Goal: Task Accomplishment & Management: Complete application form

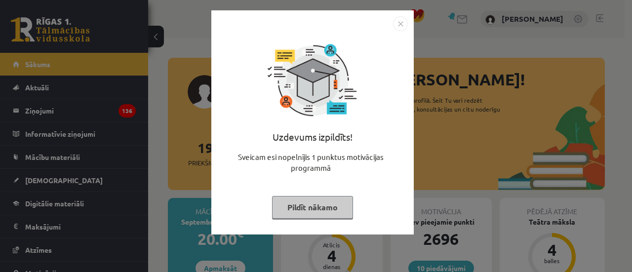
click at [330, 207] on button "Pildīt nākamo" at bounding box center [312, 207] width 81 height 23
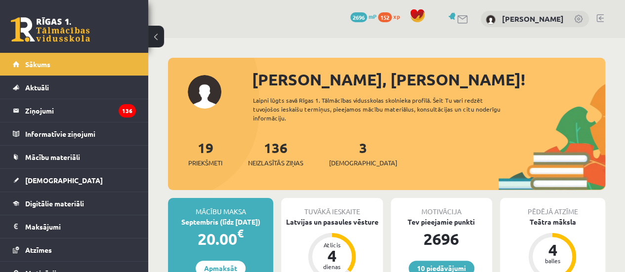
click at [340, 149] on div "3 Ieskaites" at bounding box center [363, 152] width 68 height 31
click at [343, 149] on link "3 Ieskaites" at bounding box center [363, 153] width 68 height 29
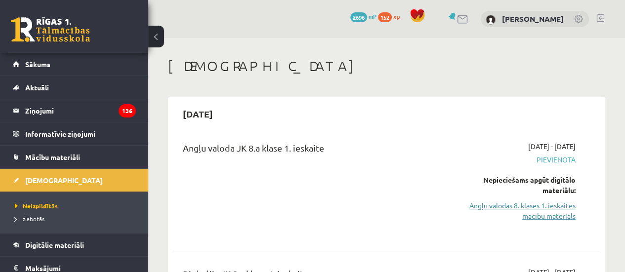
click at [524, 217] on link "Angļu valodas 8. klases 1. ieskaites mācību materiāls" at bounding box center [514, 211] width 121 height 21
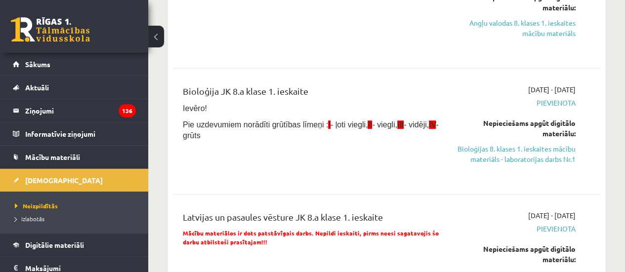
scroll to position [198, 0]
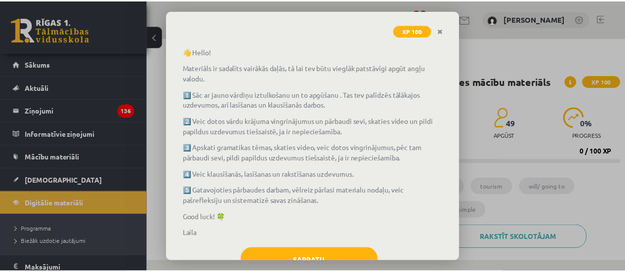
scroll to position [92, 0]
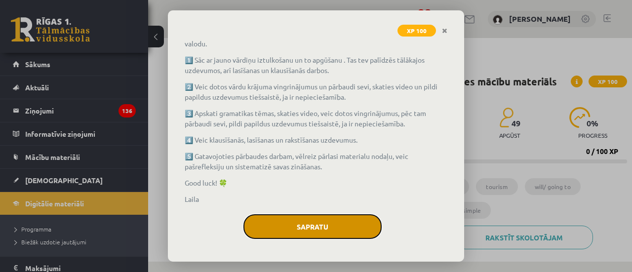
click at [304, 221] on button "Sapratu" at bounding box center [312, 226] width 138 height 25
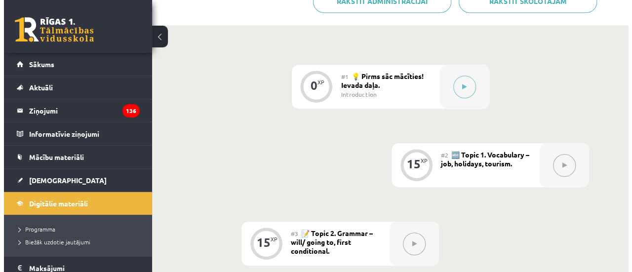
scroll to position [148, 0]
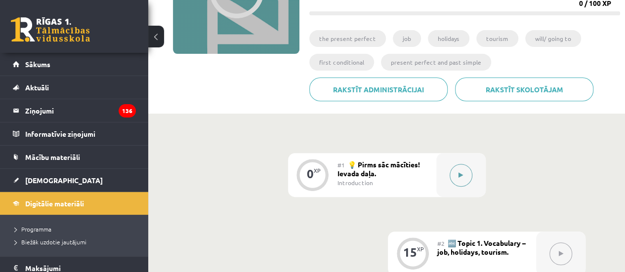
click at [468, 171] on button at bounding box center [460, 175] width 23 height 23
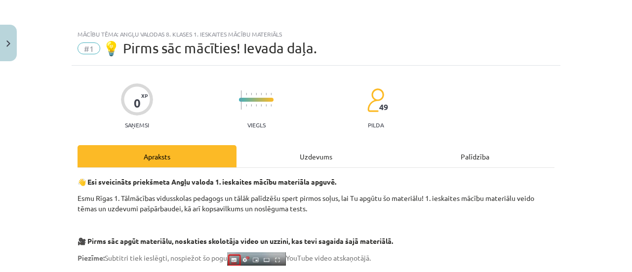
drag, startPoint x: 403, startPoint y: 164, endPoint x: 334, endPoint y: 144, distance: 72.2
click at [399, 164] on div "Apraksts Uzdevums Palīdzība" at bounding box center [316, 156] width 477 height 22
click at [296, 161] on div "Uzdevums" at bounding box center [316, 156] width 159 height 22
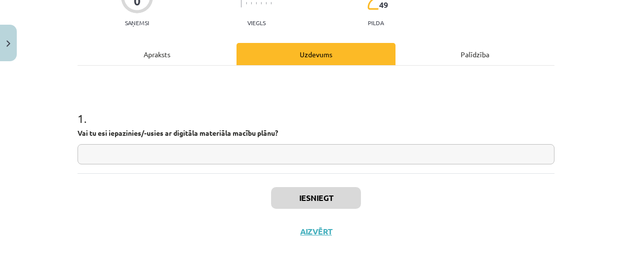
scroll to position [103, 0]
click at [236, 156] on input "text" at bounding box center [316, 154] width 477 height 20
click at [239, 167] on div "0 XP Saņemsi Viegls 49 pilda Apraksts Uzdevums Palīdzība 1 . Vai tu esi iepazin…" at bounding box center [316, 105] width 489 height 285
click at [235, 159] on input "text" at bounding box center [316, 154] width 477 height 20
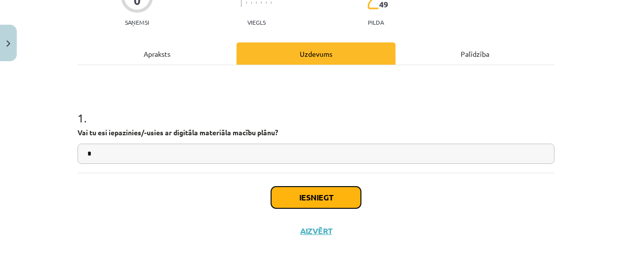
click at [312, 205] on button "Iesniegt" at bounding box center [316, 198] width 90 height 22
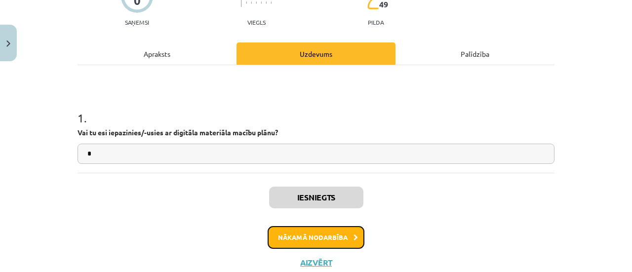
click at [312, 231] on button "Nākamā nodarbība" at bounding box center [316, 237] width 97 height 23
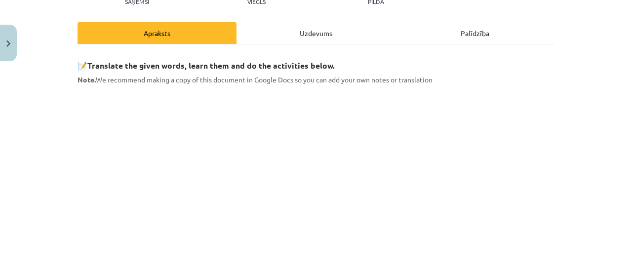
click at [334, 23] on div "Uzdevums" at bounding box center [316, 33] width 159 height 22
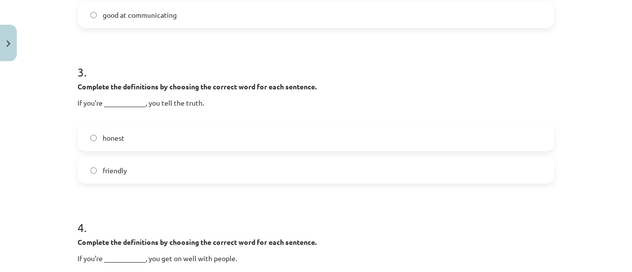
scroll to position [786, 0]
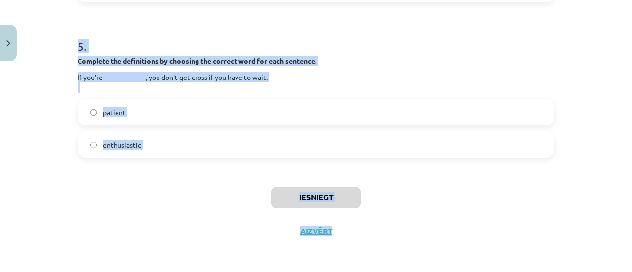
click at [292, 151] on label "enthusiastic" at bounding box center [316, 144] width 475 height 25
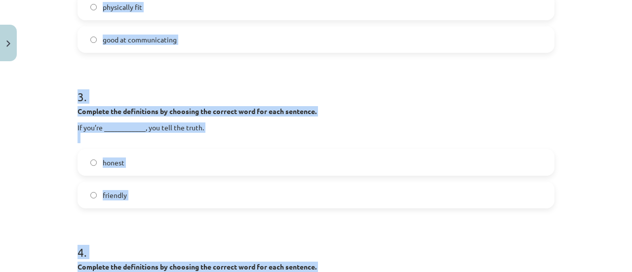
scroll to position [0, 0]
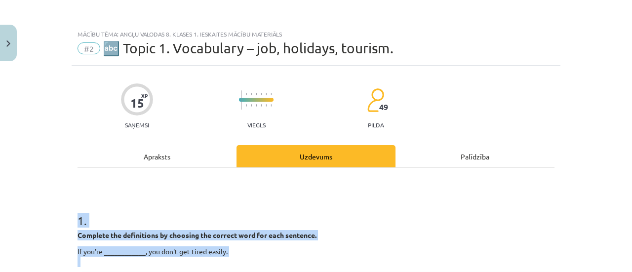
drag, startPoint x: 171, startPoint y: 176, endPoint x: 58, endPoint y: 223, distance: 122.0
click at [58, 223] on div "Mācību tēma: Angļu valodas 8. klases 1. ieskaites mācību materiāls #2 🔤 Topic 1…" at bounding box center [316, 136] width 632 height 272
copy form "1 . Complete the definitions by choosing the correct word for each sentence. If…"
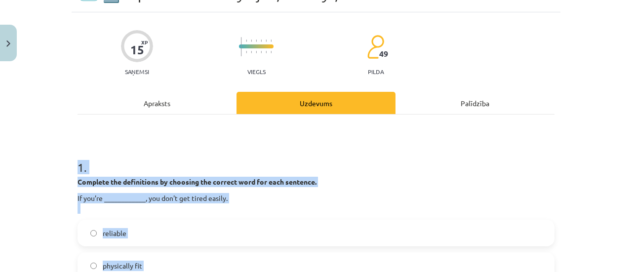
scroll to position [148, 0]
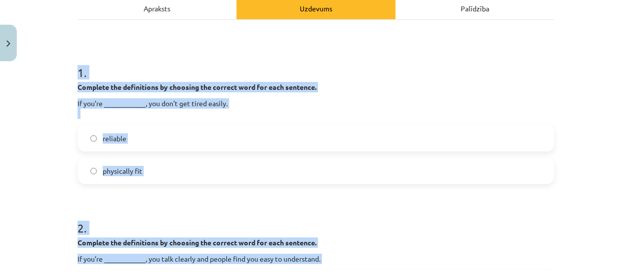
click at [163, 136] on label "reliable" at bounding box center [316, 138] width 475 height 25
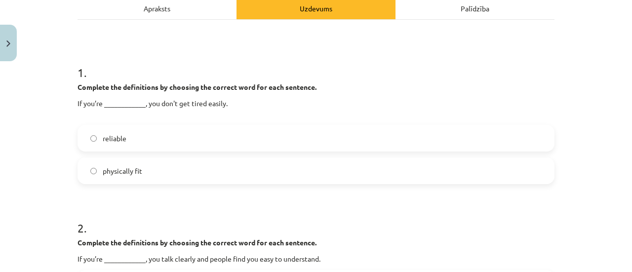
click at [149, 177] on label "physically fit" at bounding box center [316, 171] width 475 height 25
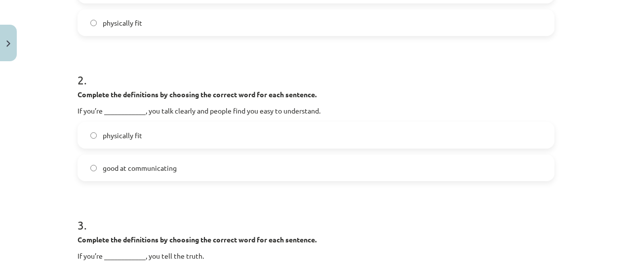
click at [135, 163] on span "good at communicating" at bounding box center [140, 168] width 74 height 10
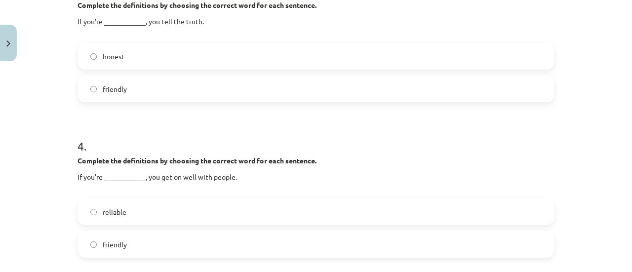
scroll to position [494, 0]
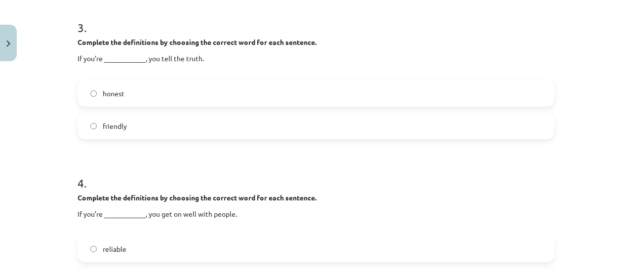
click at [127, 100] on label "honest" at bounding box center [316, 93] width 475 height 25
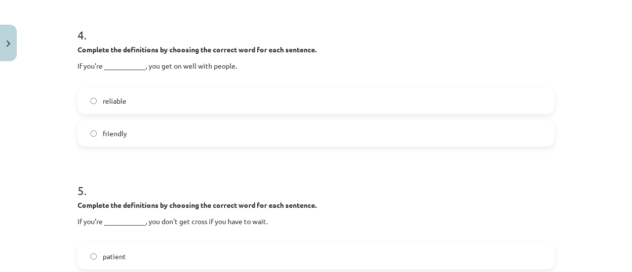
click at [130, 126] on label "friendly" at bounding box center [316, 133] width 475 height 25
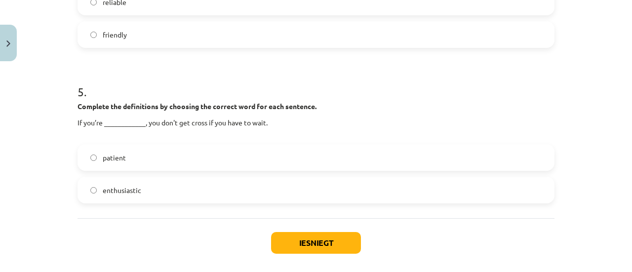
click at [117, 164] on label "patient" at bounding box center [316, 157] width 475 height 25
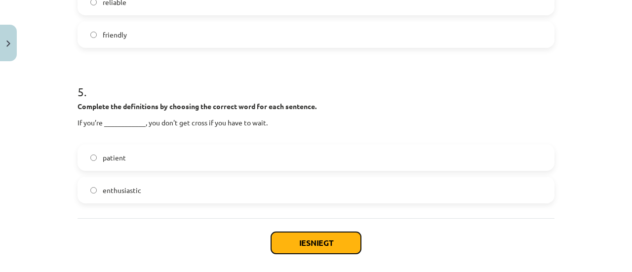
click at [313, 244] on button "Iesniegt" at bounding box center [316, 243] width 90 height 22
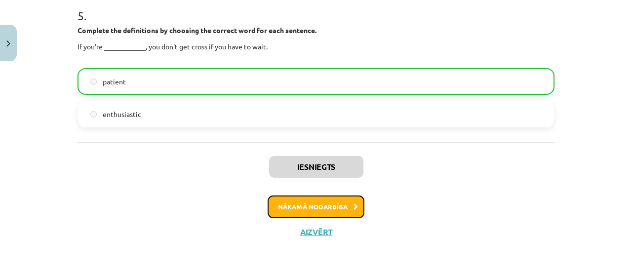
click at [344, 204] on button "Nākamā nodarbība" at bounding box center [316, 207] width 97 height 23
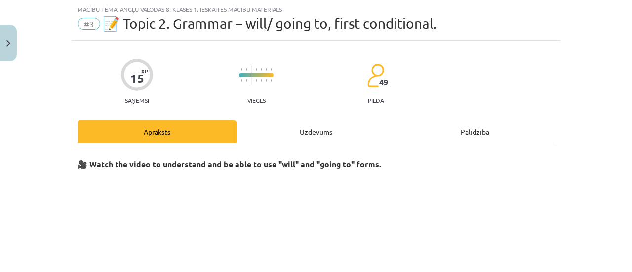
scroll to position [25, 0]
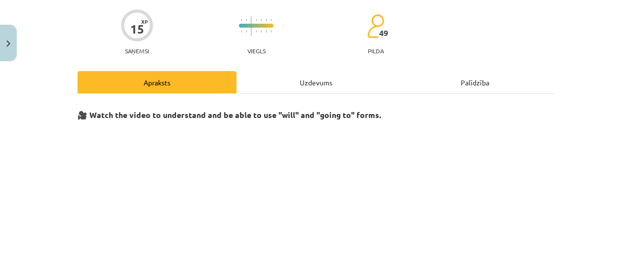
drag, startPoint x: 325, startPoint y: 74, endPoint x: 317, endPoint y: 75, distance: 7.9
click at [322, 76] on div "Uzdevums" at bounding box center [316, 82] width 159 height 22
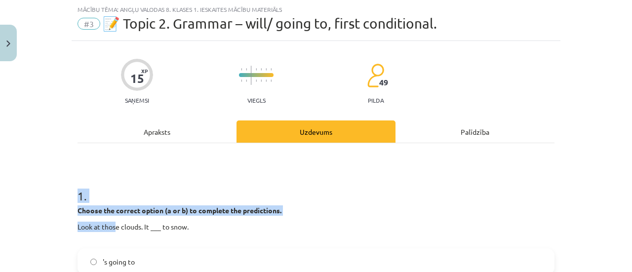
copy div "1 . Choose the correct option (a or b) to complete the predictions. Look at thos"
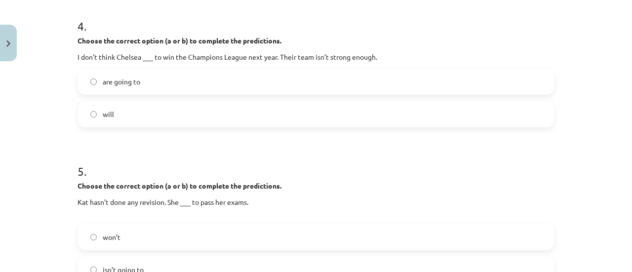
scroll to position [775, 0]
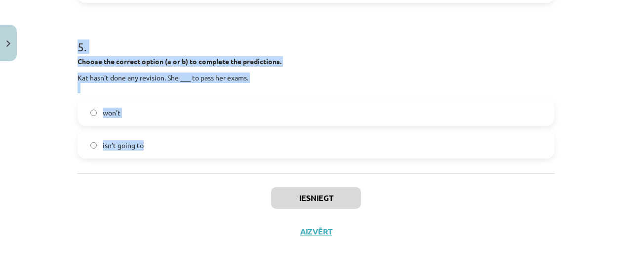
drag, startPoint x: 74, startPoint y: 188, endPoint x: 257, endPoint y: 172, distance: 183.9
copy form "1 . Choose the correct option (a or b) to complete the predictions. Look at tho…"
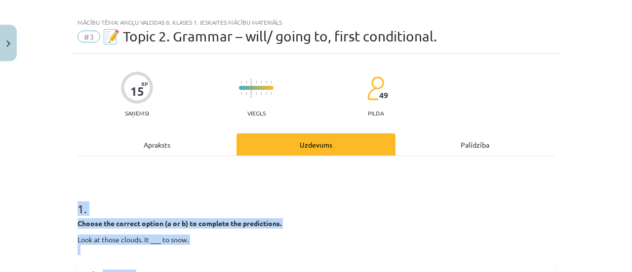
scroll to position [0, 0]
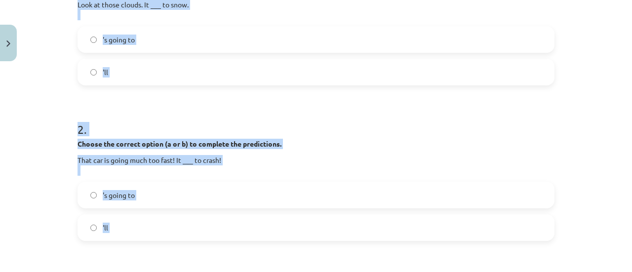
click at [143, 27] on label "'s going to" at bounding box center [316, 39] width 475 height 25
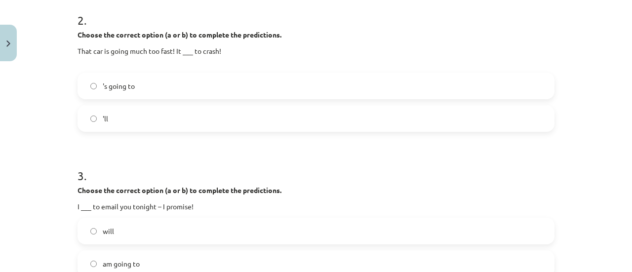
scroll to position [395, 0]
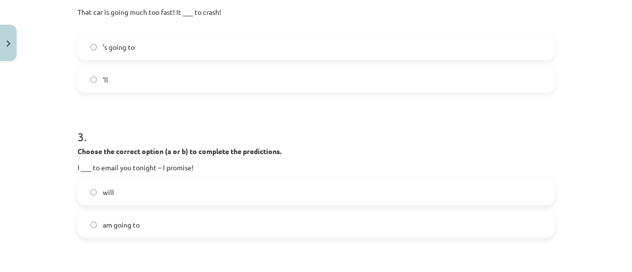
click at [131, 44] on span "'s going to" at bounding box center [119, 47] width 32 height 10
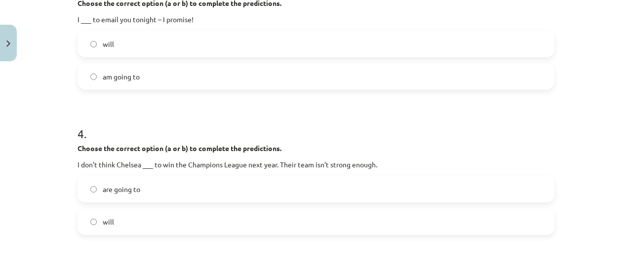
click at [147, 34] on label "will" at bounding box center [316, 44] width 475 height 25
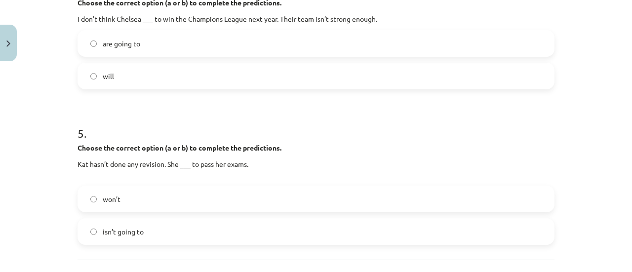
scroll to position [691, 0]
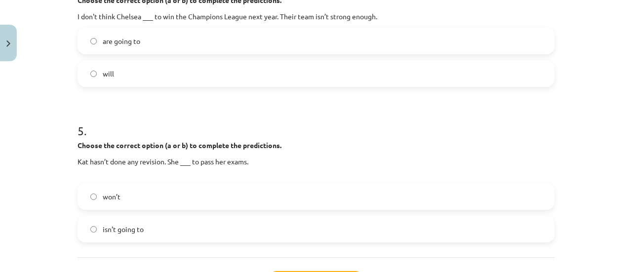
click at [122, 61] on label "will" at bounding box center [316, 73] width 475 height 25
click at [129, 225] on span "isn’t going to" at bounding box center [123, 229] width 41 height 10
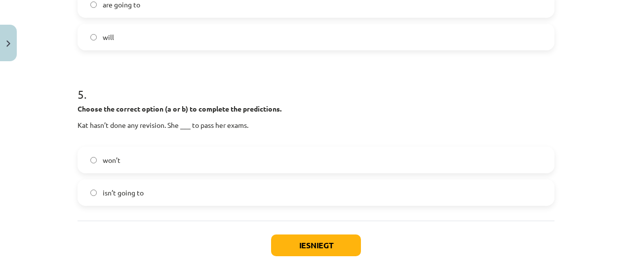
scroll to position [775, 0]
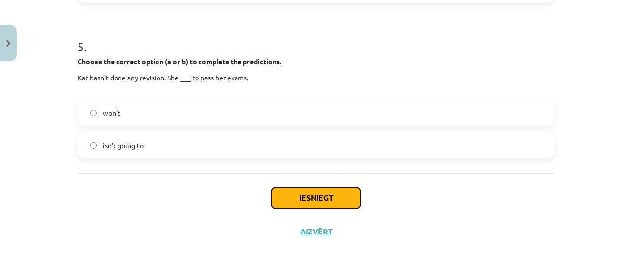
click at [303, 194] on button "Iesniegt" at bounding box center [316, 198] width 90 height 22
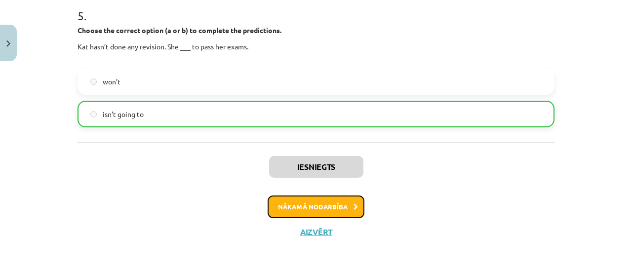
click at [302, 202] on button "Nākamā nodarbība" at bounding box center [316, 207] width 97 height 23
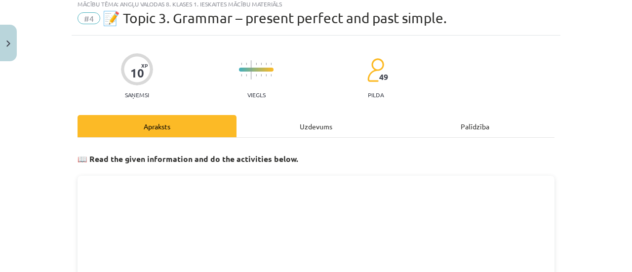
scroll to position [25, 0]
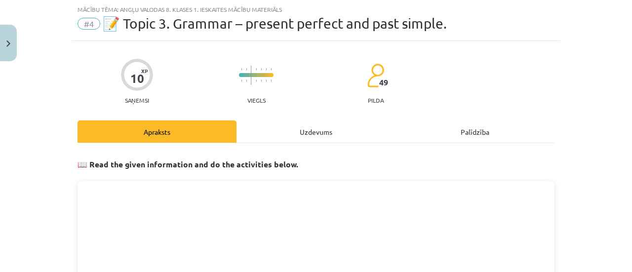
click at [282, 126] on div "Uzdevums" at bounding box center [316, 132] width 159 height 22
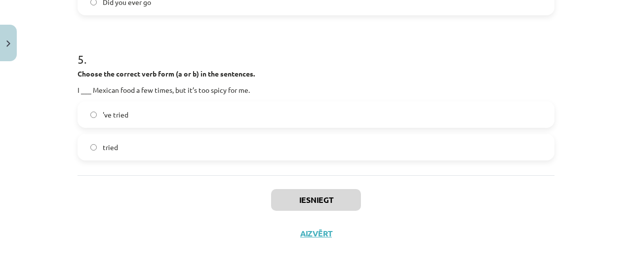
scroll to position [761, 0]
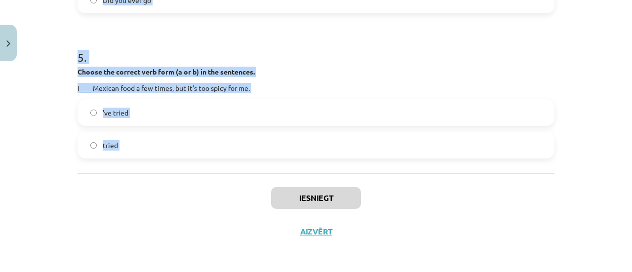
drag, startPoint x: 70, startPoint y: 187, endPoint x: 252, endPoint y: 179, distance: 182.4
copy form "1 . Choose the correct verb form (a or b) in the sentences. I ___ a lot of inte…"
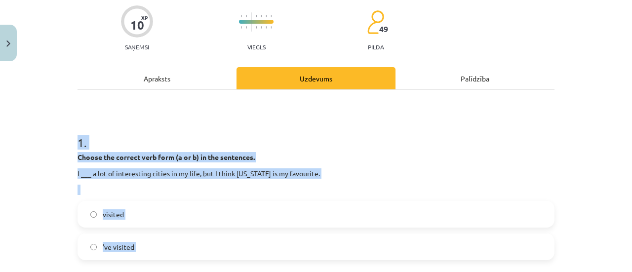
scroll to position [119, 0]
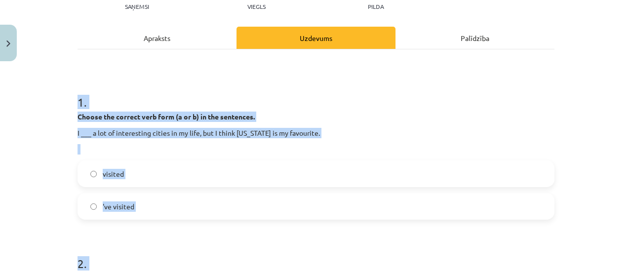
click at [114, 175] on span "visited" at bounding box center [113, 174] width 21 height 10
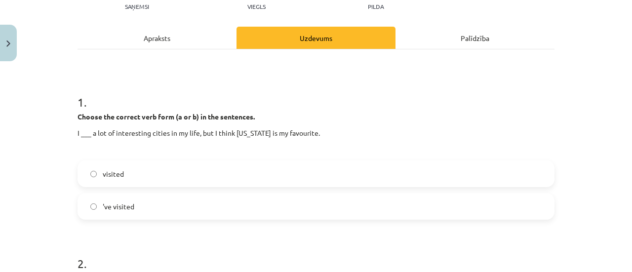
click at [152, 209] on label "'ve visited" at bounding box center [316, 206] width 475 height 25
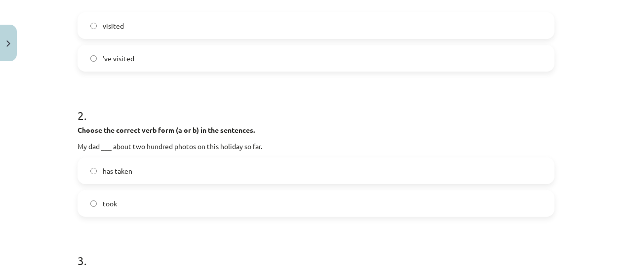
click at [122, 191] on label "took" at bounding box center [316, 203] width 475 height 25
click at [136, 168] on label "has taken" at bounding box center [316, 171] width 475 height 25
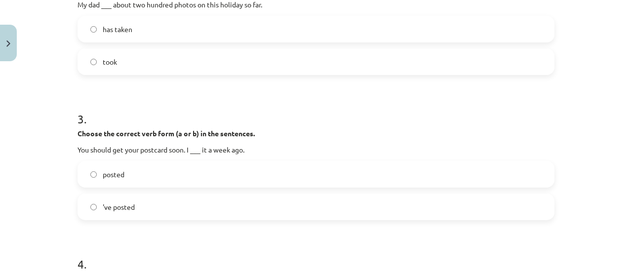
scroll to position [464, 0]
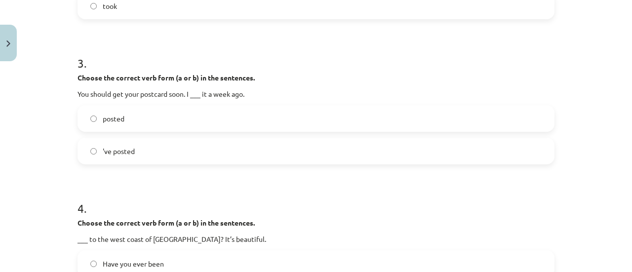
click at [147, 132] on div "posted 've posted" at bounding box center [316, 134] width 477 height 59
click at [150, 121] on label "posted" at bounding box center [316, 118] width 475 height 25
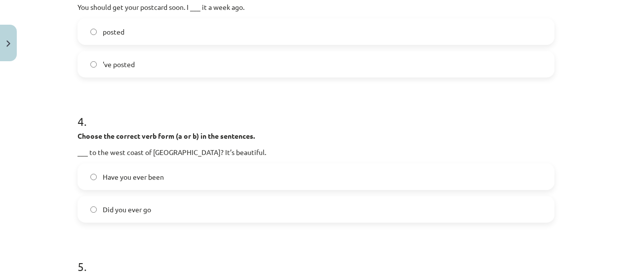
scroll to position [612, 0]
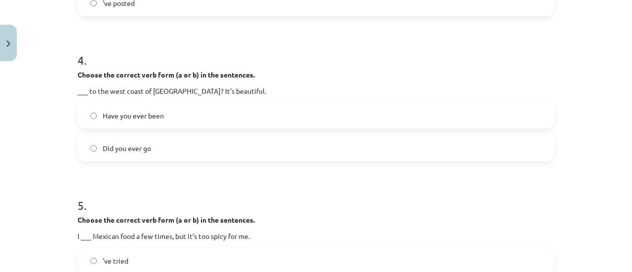
click at [137, 122] on label "Have you ever been" at bounding box center [316, 115] width 475 height 25
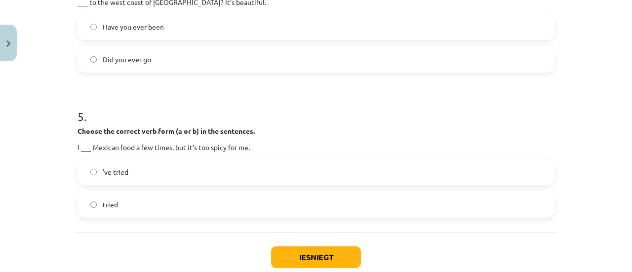
scroll to position [761, 0]
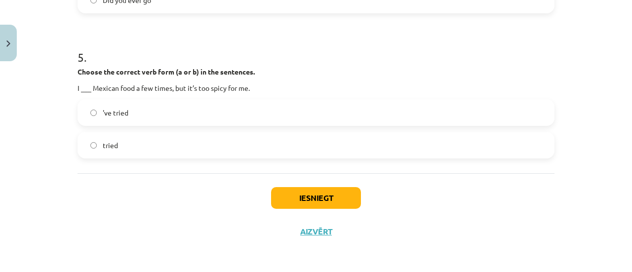
click at [148, 111] on label "'ve tried" at bounding box center [316, 112] width 475 height 25
click at [312, 205] on button "Iesniegt" at bounding box center [316, 198] width 90 height 22
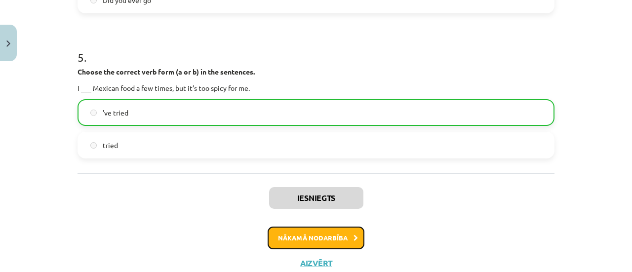
click at [327, 229] on button "Nākamā nodarbība" at bounding box center [316, 238] width 97 height 23
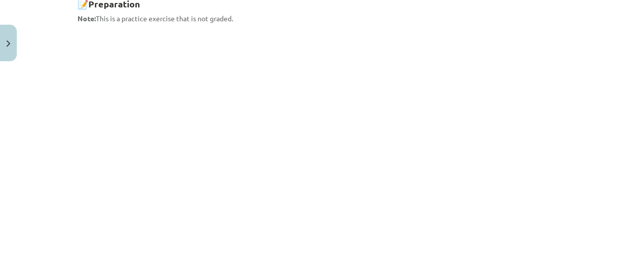
scroll to position [25, 0]
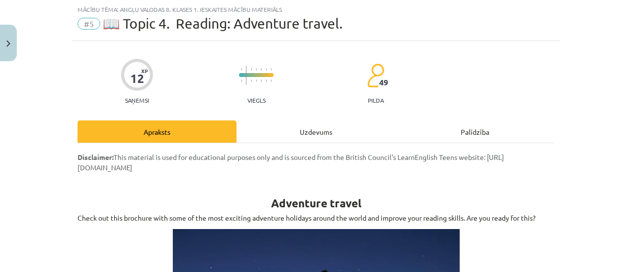
click at [272, 139] on div "Uzdevums" at bounding box center [316, 132] width 159 height 22
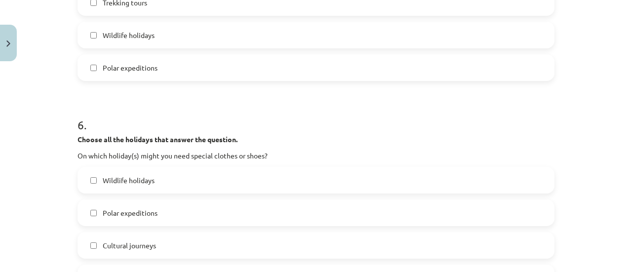
scroll to position [1411, 0]
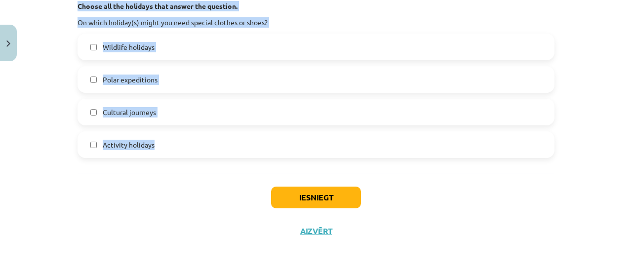
drag, startPoint x: 49, startPoint y: 186, endPoint x: 322, endPoint y: 159, distance: 274.0
click at [322, 159] on div "Mācību tēma: Angļu valodas 8. klases 1. ieskaites mācību materiāls #5 📖 Topic 4…" at bounding box center [316, 136] width 632 height 272
copy form "1 . Choose all the holidays that answer the question. On which holiday(s) can y…"
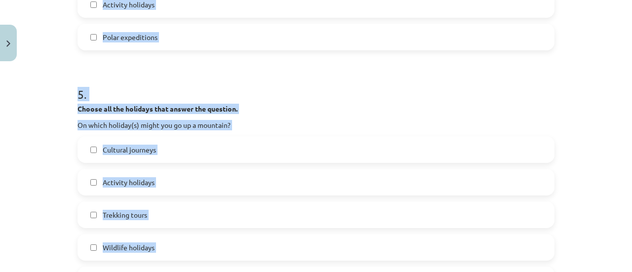
copy form "1 . Choose all the holidays that answer the question. On which holiday(s) can y…"
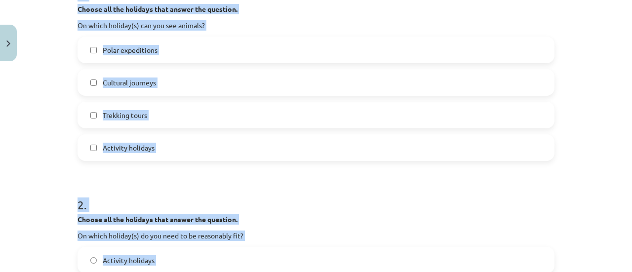
scroll to position [0, 0]
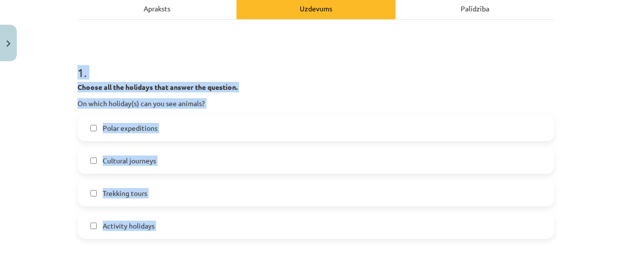
click at [121, 131] on span "Polar expeditions" at bounding box center [130, 128] width 55 height 10
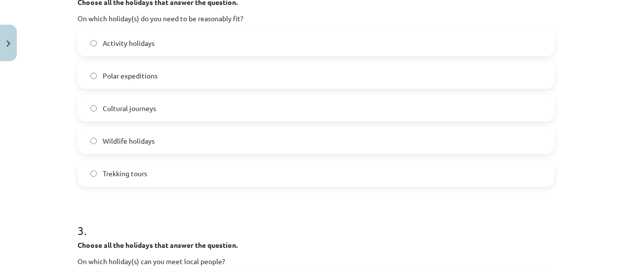
scroll to position [444, 0]
click at [143, 34] on label "Activity holidays" at bounding box center [316, 42] width 475 height 25
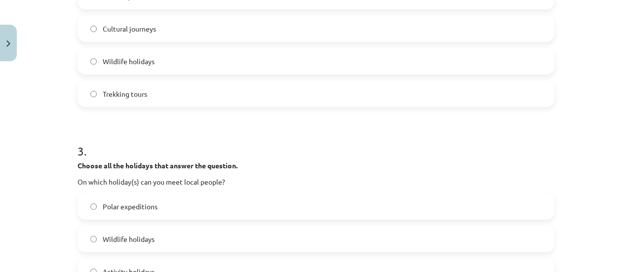
scroll to position [593, 0]
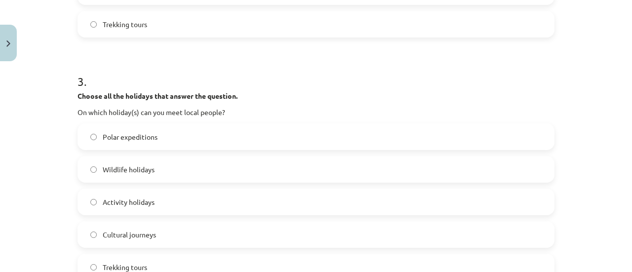
click at [136, 241] on label "Cultural journeys" at bounding box center [316, 234] width 475 height 25
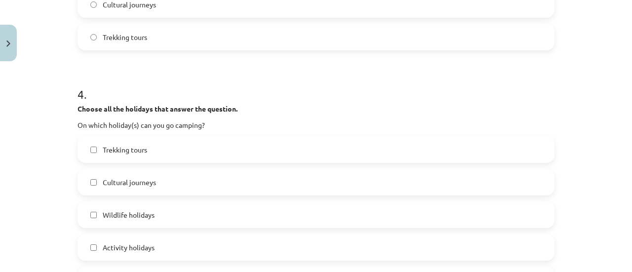
scroll to position [840, 0]
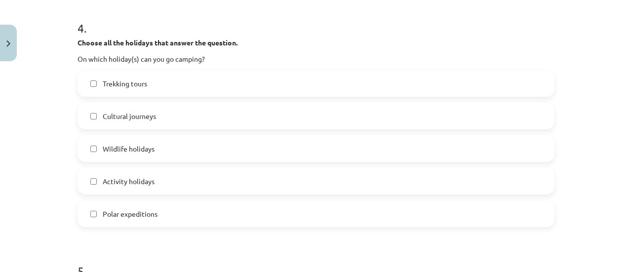
click at [117, 81] on span "Trekking tours" at bounding box center [125, 84] width 44 height 10
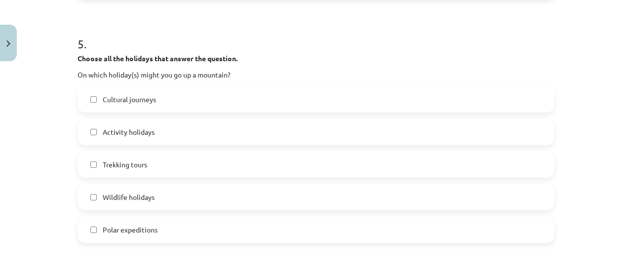
scroll to position [1185, 0]
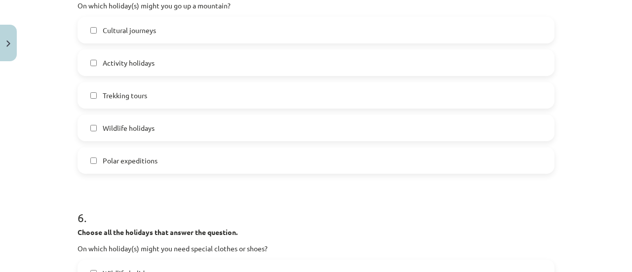
click at [165, 76] on div "Cultural journeys Activity holidays Trekking tours Wildlife holidays Polar expe…" at bounding box center [316, 95] width 477 height 157
drag, startPoint x: 150, startPoint y: 90, endPoint x: 192, endPoint y: 1, distance: 98.5
click at [151, 89] on label "Trekking tours" at bounding box center [316, 95] width 475 height 25
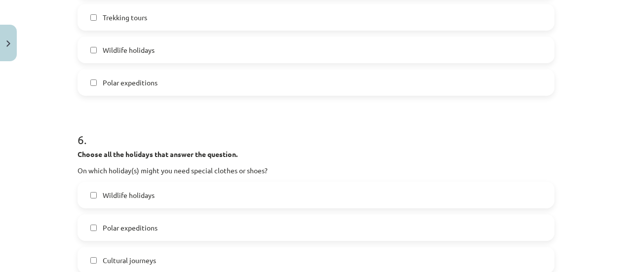
scroll to position [1333, 0]
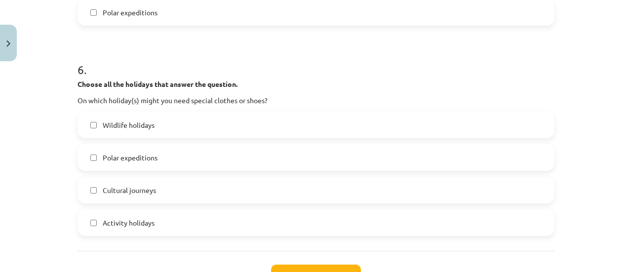
click at [136, 216] on label "Activity holidays" at bounding box center [316, 222] width 475 height 25
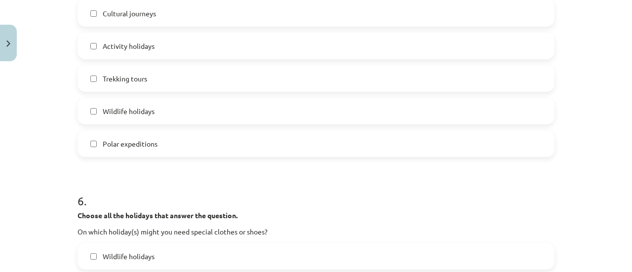
scroll to position [1411, 0]
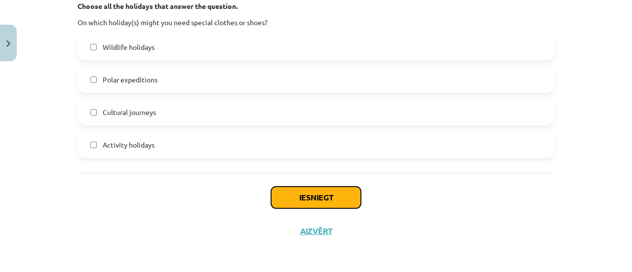
click at [325, 198] on button "Iesniegt" at bounding box center [316, 198] width 90 height 22
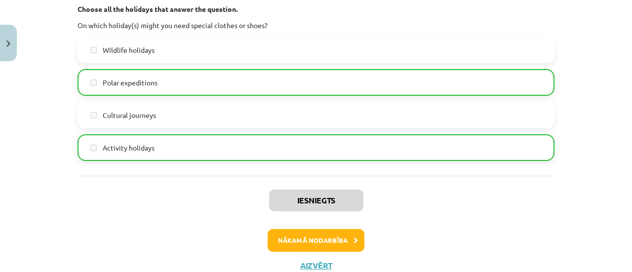
scroll to position [1442, 0]
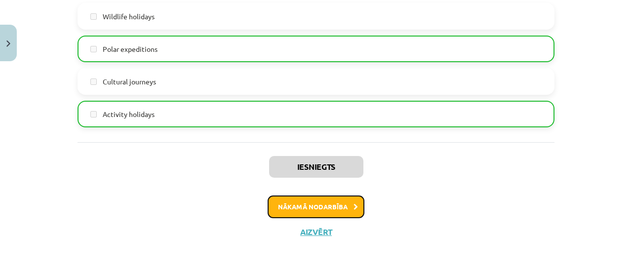
click at [314, 209] on button "Nākamā nodarbība" at bounding box center [316, 207] width 97 height 23
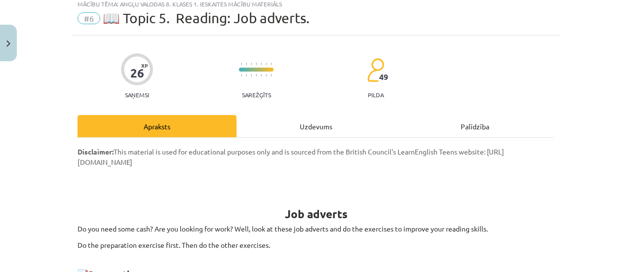
scroll to position [25, 0]
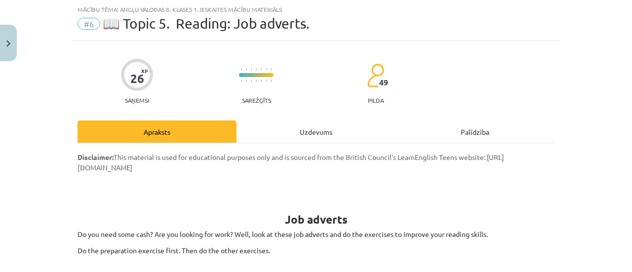
click at [310, 126] on div "Uzdevums" at bounding box center [316, 132] width 159 height 22
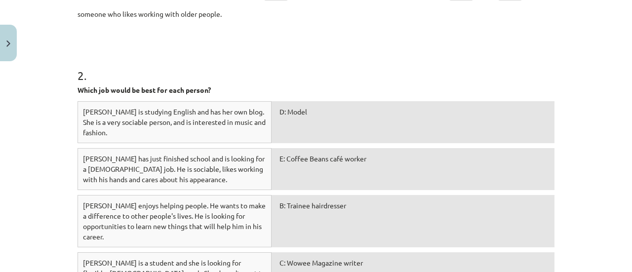
scroll to position [791, 0]
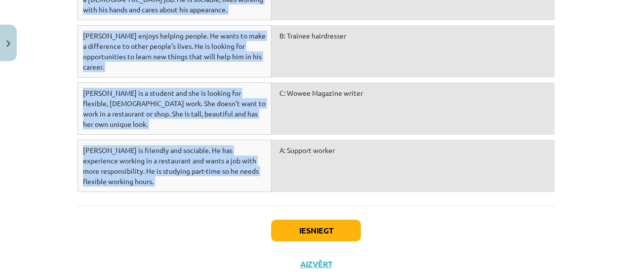
drag, startPoint x: 67, startPoint y: 19, endPoint x: 335, endPoint y: 142, distance: 294.6
click at [335, 142] on div "Mācību tēma: Angļu valodas 8. klases 1. ieskaites mācību materiāls #6 📖 Topic 5…" at bounding box center [316, 136] width 632 height 272
copy form "1 . Fill the gaps with the correct letter. Pieejamie vārdi: E A C C C E A E B D…"
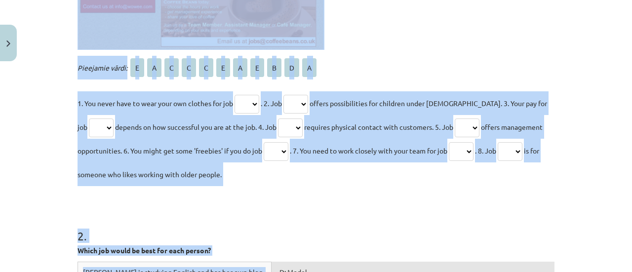
scroll to position [445, 0]
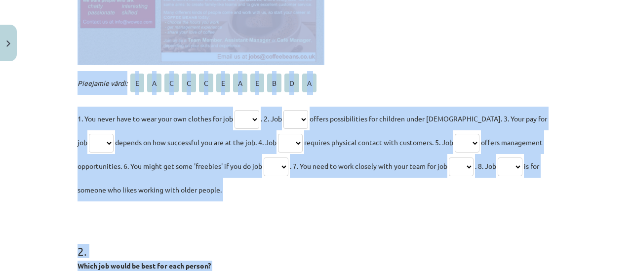
click at [147, 86] on span "A" at bounding box center [154, 83] width 14 height 19
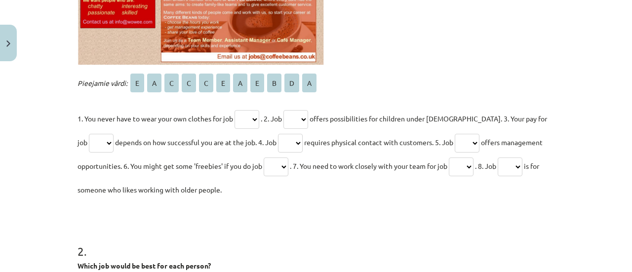
click at [242, 121] on select "* * * * * * * * * * *" at bounding box center [247, 119] width 25 height 19
select select "*"
click at [235, 110] on select "* * * * * * * * * * *" at bounding box center [247, 119] width 25 height 19
click at [293, 112] on select "* * * * * * * * * * *" at bounding box center [295, 119] width 25 height 19
select select "*"
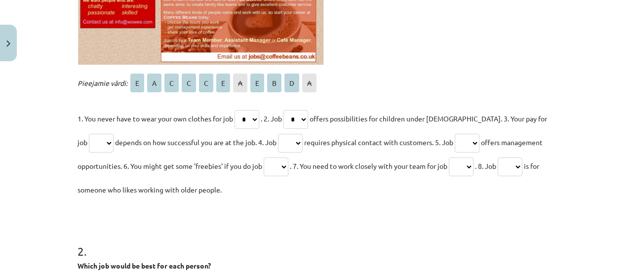
click at [286, 110] on select "* * * * * * * * * * *" at bounding box center [295, 119] width 25 height 19
click at [89, 144] on select "* * * * * * * * * * *" at bounding box center [101, 143] width 25 height 19
select select "*"
click at [89, 134] on select "* * * * * * * * * * *" at bounding box center [101, 143] width 25 height 19
click at [288, 138] on select "* * * * * * * * * * *" at bounding box center [290, 143] width 25 height 19
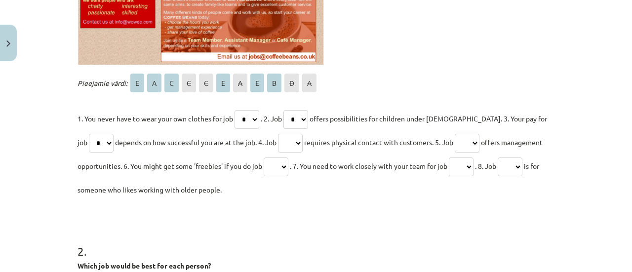
select select "*"
click at [278, 134] on select "* * * * * * * * * * *" at bounding box center [290, 143] width 25 height 19
click at [459, 126] on p "1. You never have to wear your own clothes for job * * * * * * * * * * * . 2. J…" at bounding box center [316, 154] width 477 height 95
drag, startPoint x: 460, startPoint y: 131, endPoint x: 464, endPoint y: 147, distance: 15.8
click at [462, 137] on p "1. You never have to wear your own clothes for job * * * * * * * * * * * . 2. J…" at bounding box center [316, 154] width 477 height 95
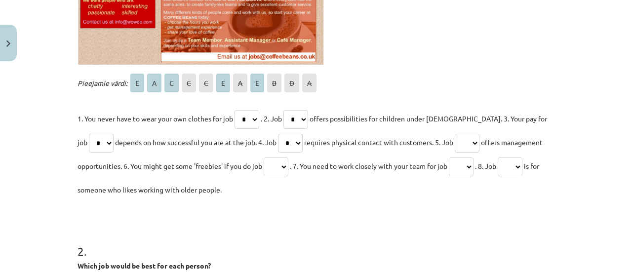
click at [464, 147] on select "* * * * * * * * * * *" at bounding box center [467, 143] width 25 height 19
select select "*"
click at [455, 134] on select "* * * * * * * * * * *" at bounding box center [467, 143] width 25 height 19
click at [285, 163] on select "* * * * * * * * * * *" at bounding box center [276, 167] width 25 height 19
select select "*"
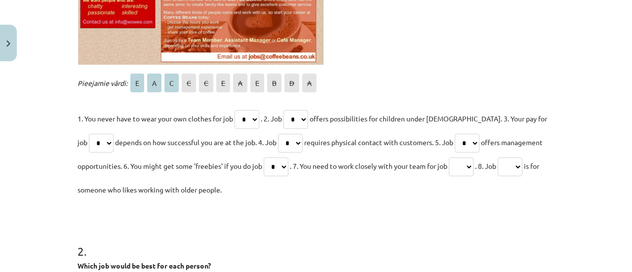
click at [264, 158] on select "* * * * * * * * * * *" at bounding box center [276, 167] width 25 height 19
click at [471, 165] on select "* * * * * * * * * * *" at bounding box center [461, 167] width 25 height 19
select select "*"
click at [453, 158] on select "* * * * * * * * * * *" at bounding box center [461, 167] width 25 height 19
click at [516, 164] on select "* * * * * * * * * * *" at bounding box center [510, 167] width 25 height 19
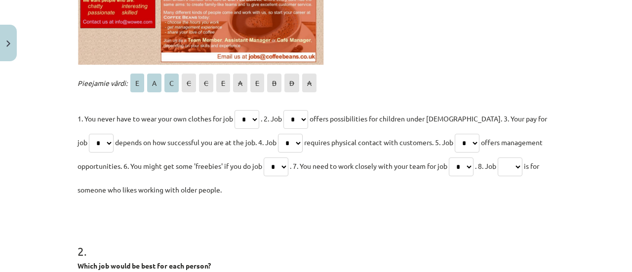
select select "*"
click at [506, 158] on select "* * * * * * * * * * *" at bounding box center [510, 167] width 25 height 19
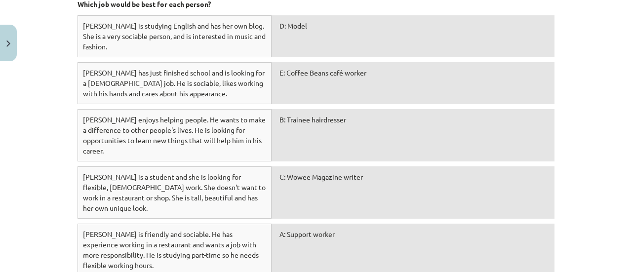
scroll to position [692, 0]
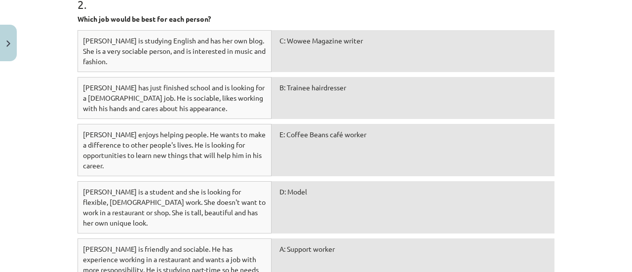
click at [305, 239] on div "A: Support worker" at bounding box center [413, 265] width 283 height 52
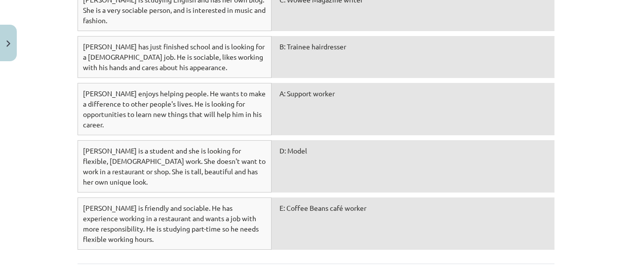
scroll to position [791, 0]
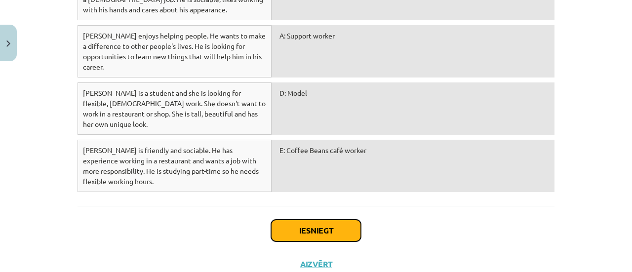
click at [296, 220] on button "Iesniegt" at bounding box center [316, 231] width 90 height 22
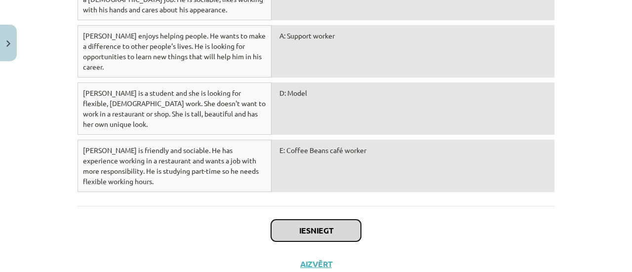
scroll to position [742, 0]
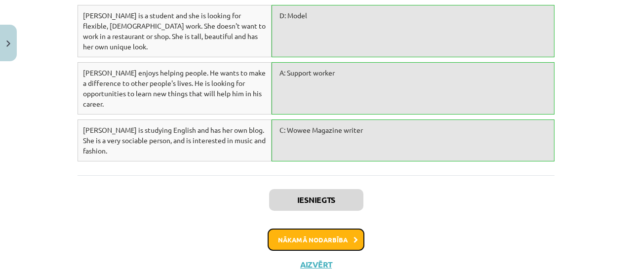
click at [329, 229] on button "Nākamā nodarbība" at bounding box center [316, 240] width 97 height 23
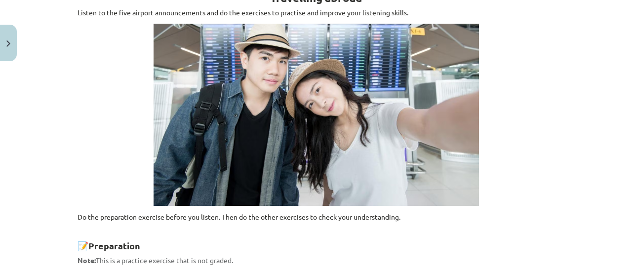
scroll to position [25, 0]
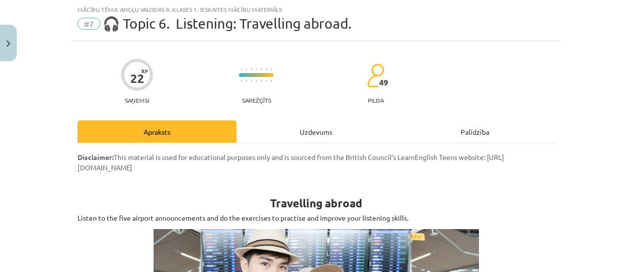
click at [289, 126] on div "Uzdevums" at bounding box center [316, 132] width 159 height 22
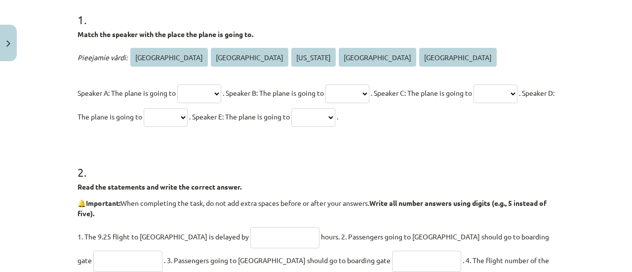
scroll to position [362, 0]
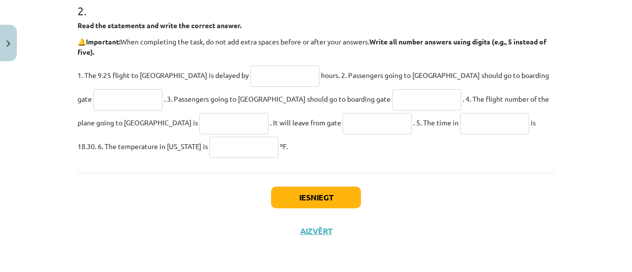
drag, startPoint x: 68, startPoint y: 142, endPoint x: 539, endPoint y: 145, distance: 471.2
copy form "1 . Match the speaker with the place the plane is going to. Pieejamie vārdi: To…"
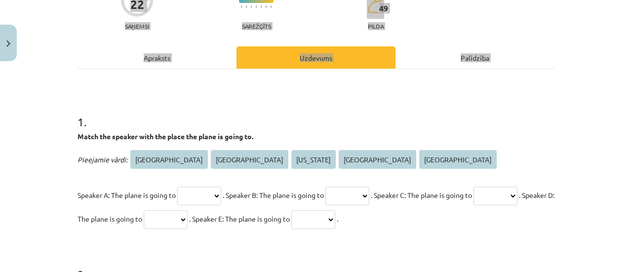
scroll to position [148, 0]
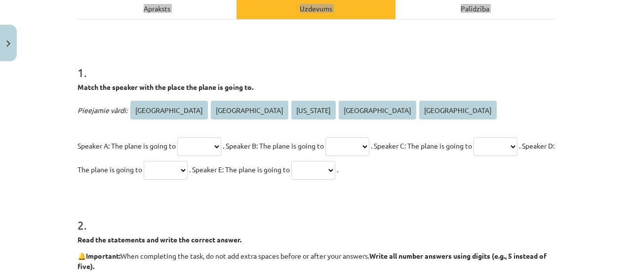
click at [349, 80] on div "1 . Match the speaker with the place the plane is going to. Pieejamie vārdi: To…" at bounding box center [316, 114] width 477 height 133
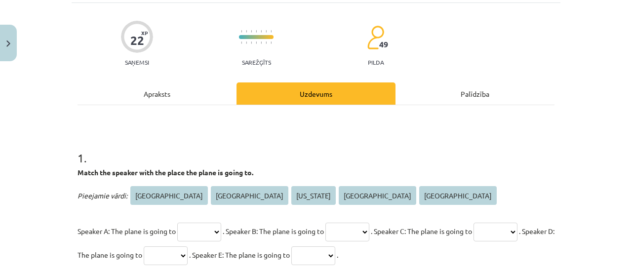
scroll to position [0, 0]
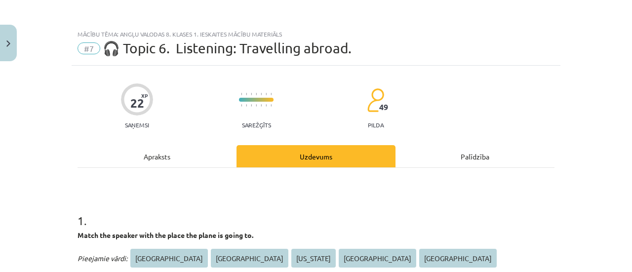
click at [162, 156] on div "Apraksts" at bounding box center [157, 156] width 159 height 22
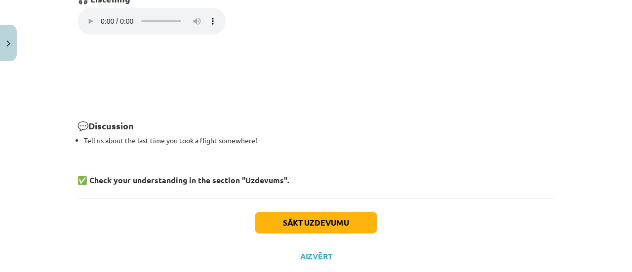
scroll to position [765, 0]
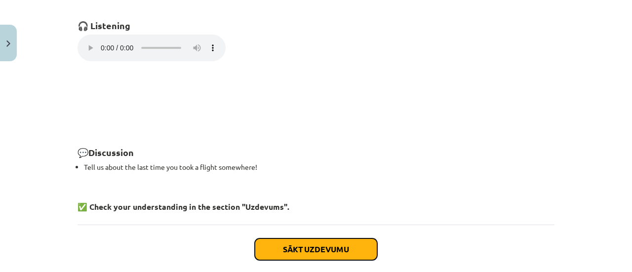
click at [334, 241] on button "Sākt uzdevumu" at bounding box center [316, 250] width 122 height 22
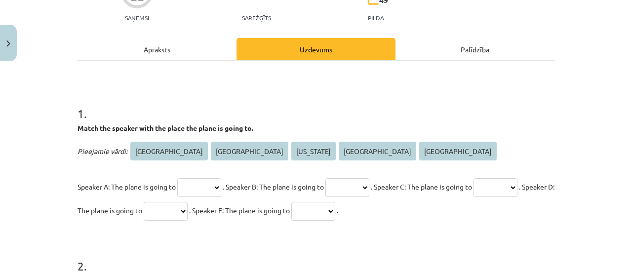
scroll to position [173, 0]
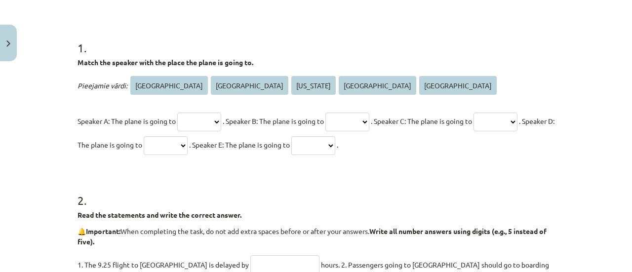
click at [210, 118] on select "***** ********* ******** **** ******" at bounding box center [199, 122] width 44 height 19
select select "*********"
click at [177, 113] on select "***** ********* ******** **** ******" at bounding box center [199, 122] width 44 height 19
click at [361, 126] on select "***** ********* ******** **** ******" at bounding box center [347, 122] width 44 height 19
select select "*****"
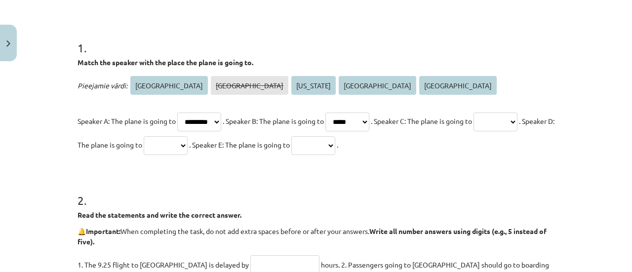
click at [340, 113] on select "***** ********* ******** **** ******" at bounding box center [347, 122] width 44 height 19
click at [474, 131] on select "***** ********* ******** **** ******" at bounding box center [496, 122] width 44 height 19
select select "*********"
click at [474, 131] on select "***** ********* ******** **** ******" at bounding box center [496, 122] width 44 height 19
click at [188, 154] on select "***** ********* ******** **** ******" at bounding box center [166, 145] width 44 height 19
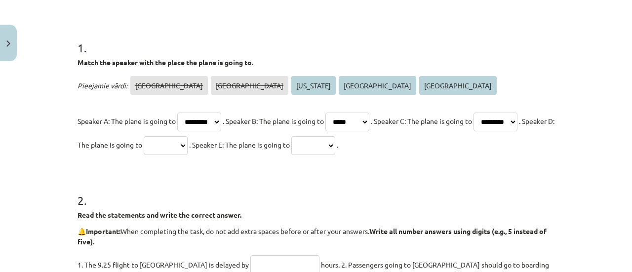
select select "********"
click at [188, 136] on select "***** ********* ******** **** ******" at bounding box center [166, 145] width 44 height 19
click at [412, 158] on form "1 . Match the speaker with the place the plane is going to. Pieejamie vārdi: To…" at bounding box center [316, 186] width 477 height 324
click at [335, 151] on select "***** ********* ******** **** ******" at bounding box center [313, 145] width 44 height 19
click at [335, 136] on select "***** ********* ******** **** ******" at bounding box center [313, 145] width 44 height 19
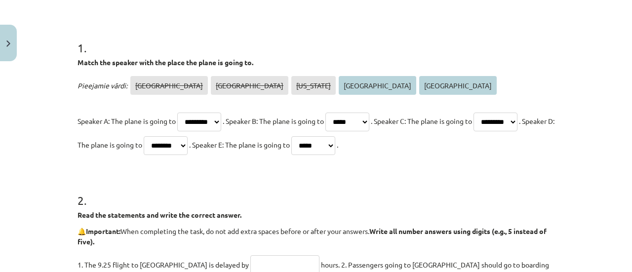
click at [335, 152] on select "***** ********* ******** **** ******" at bounding box center [313, 145] width 44 height 19
select select "******"
click at [335, 136] on select "***** ********* ******** **** ******" at bounding box center [313, 145] width 44 height 19
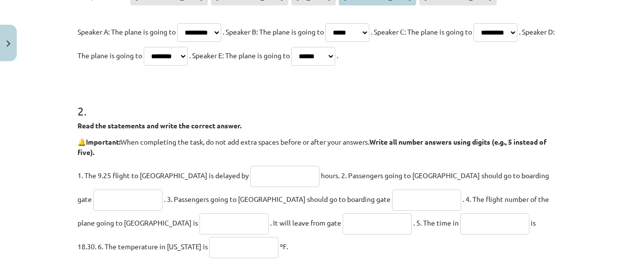
scroll to position [321, 0]
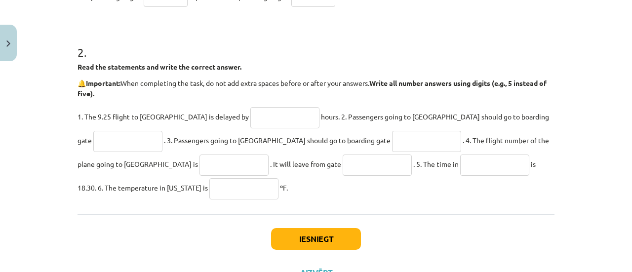
click at [250, 118] on input "text" at bounding box center [284, 117] width 69 height 21
click at [349, 246] on button "Iesniegt" at bounding box center [316, 239] width 90 height 22
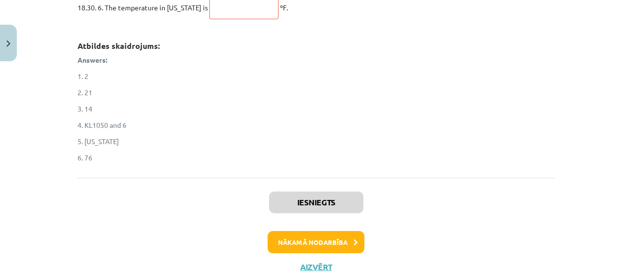
scroll to position [537, 0]
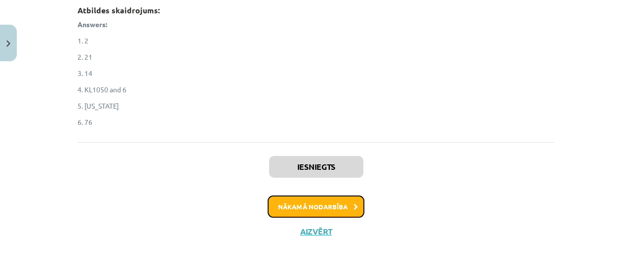
click at [301, 211] on button "Nākamā nodarbība" at bounding box center [316, 207] width 97 height 23
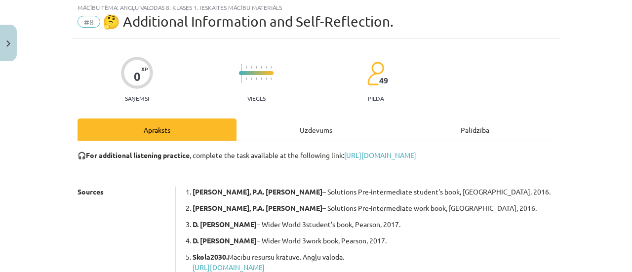
scroll to position [25, 0]
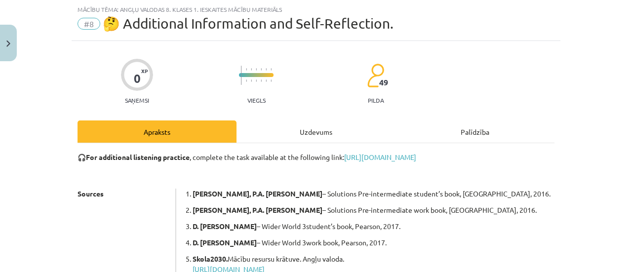
click at [315, 127] on div "Uzdevums" at bounding box center [316, 132] width 159 height 22
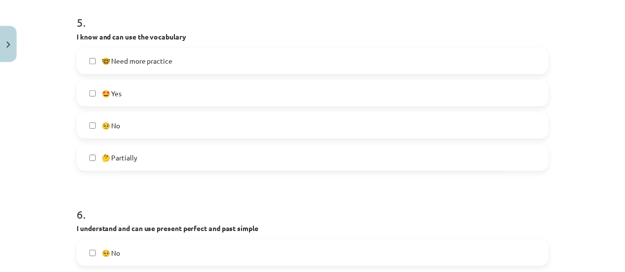
scroll to position [1183, 0]
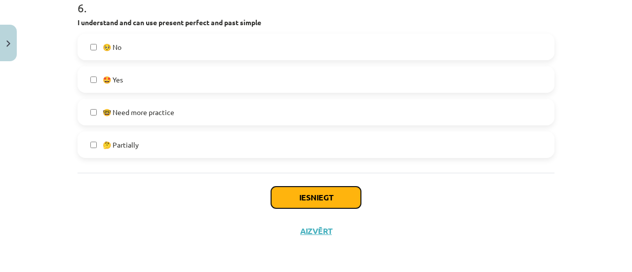
click at [274, 188] on button "Iesniegt" at bounding box center [316, 198] width 90 height 22
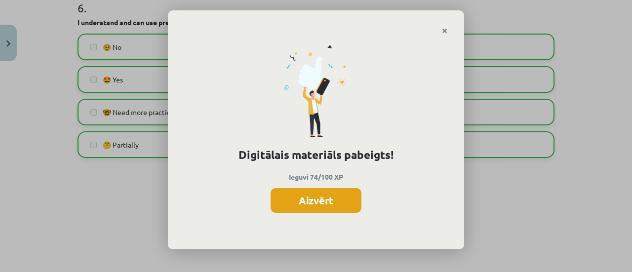
click at [352, 198] on button "Aizvērt" at bounding box center [316, 200] width 91 height 25
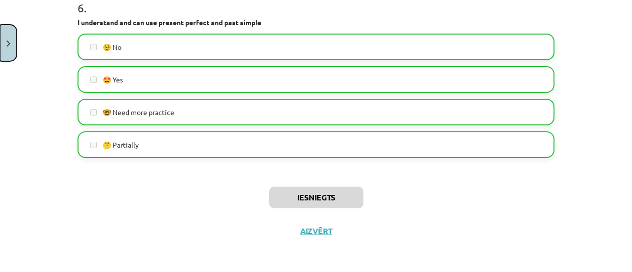
drag, startPoint x: 16, startPoint y: 46, endPoint x: 12, endPoint y: 40, distance: 7.0
click at [12, 40] on button "Close" at bounding box center [8, 43] width 17 height 37
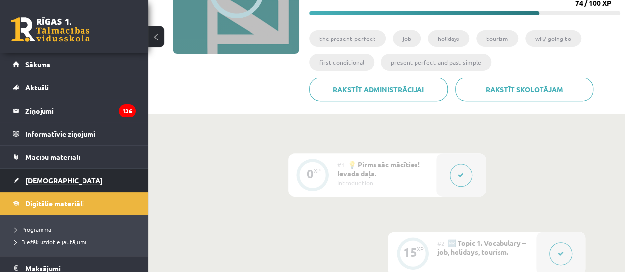
click at [110, 179] on link "[DEMOGRAPHIC_DATA]" at bounding box center [74, 180] width 123 height 23
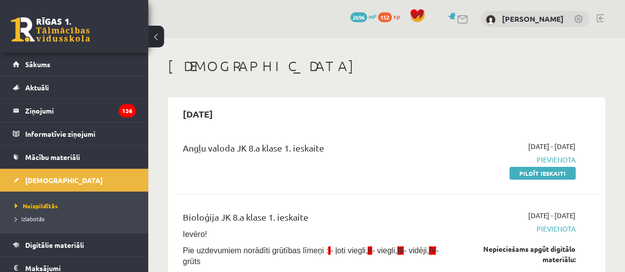
drag, startPoint x: 540, startPoint y: 171, endPoint x: 341, endPoint y: 32, distance: 243.3
click at [540, 171] on link "Pildīt ieskaiti" at bounding box center [542, 173] width 66 height 13
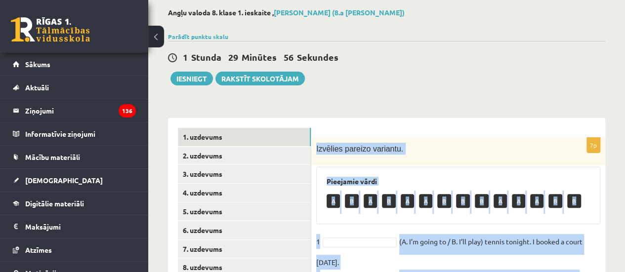
scroll to position [278, 0]
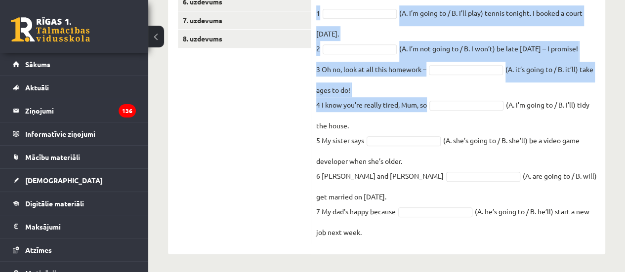
drag, startPoint x: 316, startPoint y: 148, endPoint x: 517, endPoint y: 290, distance: 246.2
copy div "Izvēlies pareizo variantu. Pieejamie vārdi A B A B A A B B B A A A B B 1 (A. I’…"
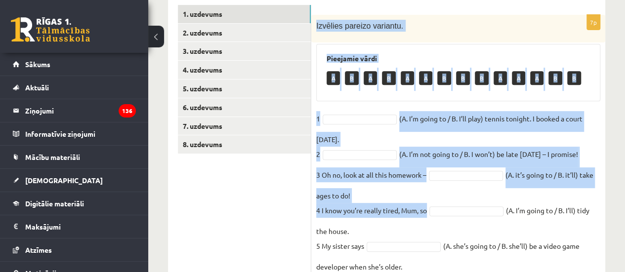
scroll to position [130, 0]
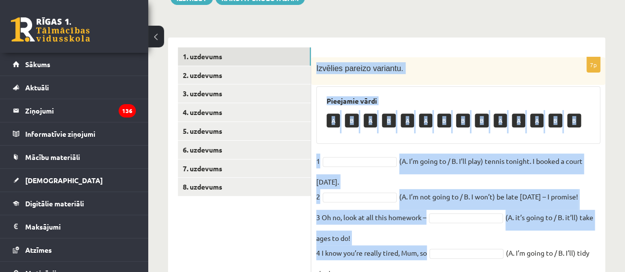
copy div "Izvēlies pareizo variantu. Pieejamie vārdi A B A B A A B B B A A A B B 1 (A. I’…"
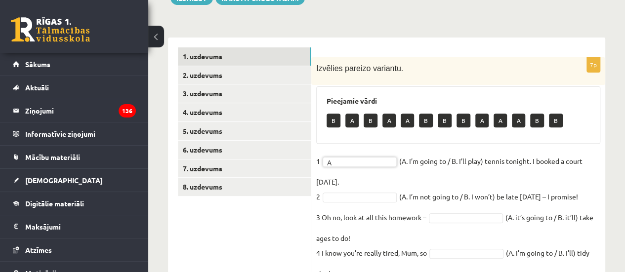
click at [368, 190] on fieldset "1 A * (A. I’m going to / B. I’ll play) tennis tonight. I booked a court yesterd…" at bounding box center [458, 271] width 284 height 234
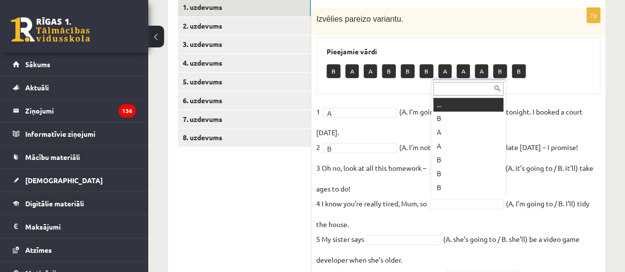
scroll to position [12, 0]
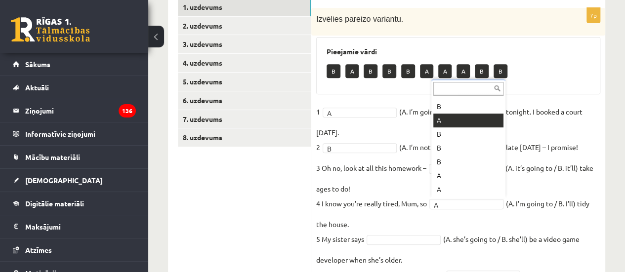
drag, startPoint x: 450, startPoint y: 201, endPoint x: 449, endPoint y: 190, distance: 10.4
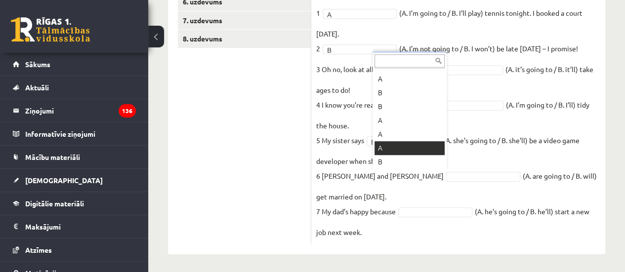
drag, startPoint x: 411, startPoint y: 164, endPoint x: 404, endPoint y: 145, distance: 19.8
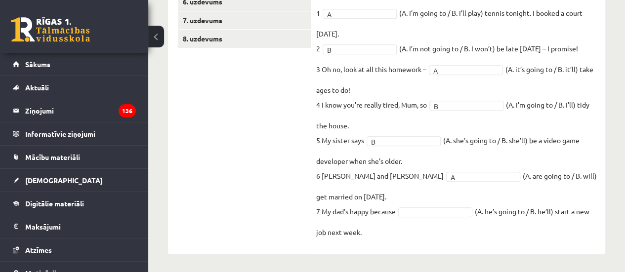
click at [427, 201] on fieldset "1 A * (A. I’m going to / B. I’ll play) tennis tonight. I booked a court yesterd…" at bounding box center [458, 122] width 284 height 234
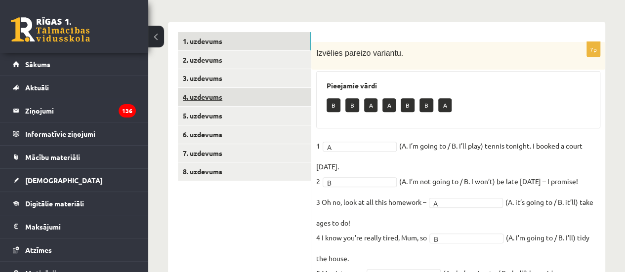
scroll to position [130, 0]
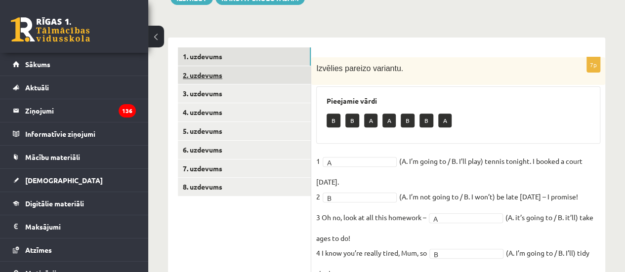
click at [237, 80] on link "2. uzdevums" at bounding box center [244, 75] width 133 height 18
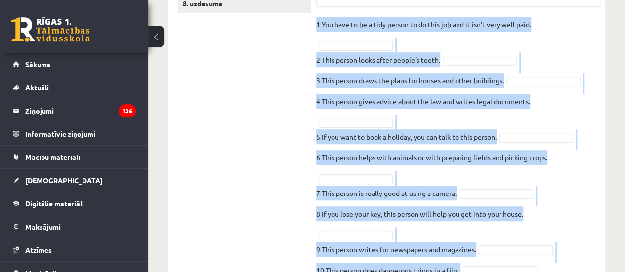
scroll to position [357, 0]
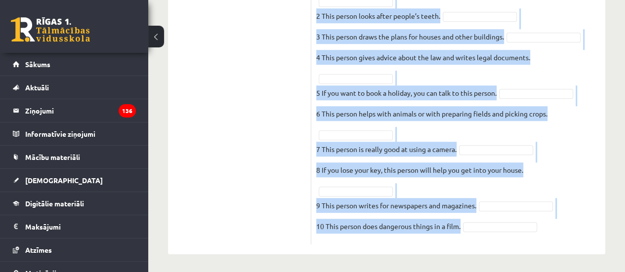
drag, startPoint x: 316, startPoint y: 67, endPoint x: 615, endPoint y: 294, distance: 375.6
copy div "Izvēlies atbilstošo vārdu katrai definīcijai. Pieejamie vārdi dentist farm work…"
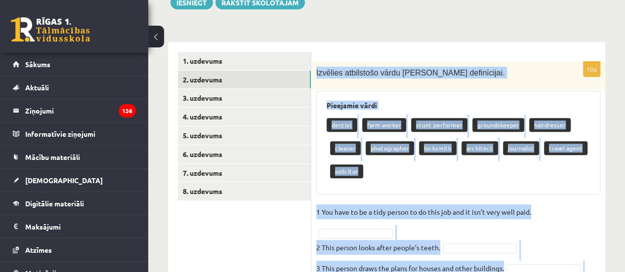
scroll to position [160, 0]
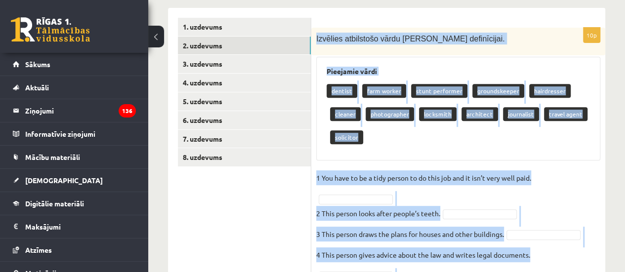
copy div "Izvēlies atbilstošo vārdu katrai definīcijai. Pieejamie vārdi dentist farm work…"
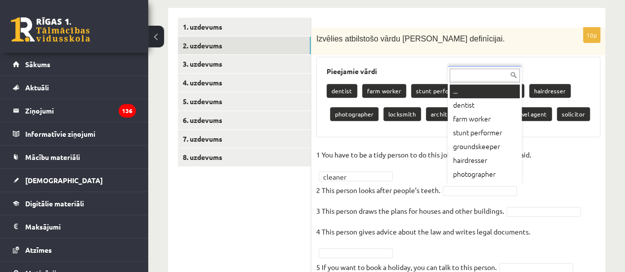
drag, startPoint x: 467, startPoint y: 184, endPoint x: 459, endPoint y: 184, distance: 7.9
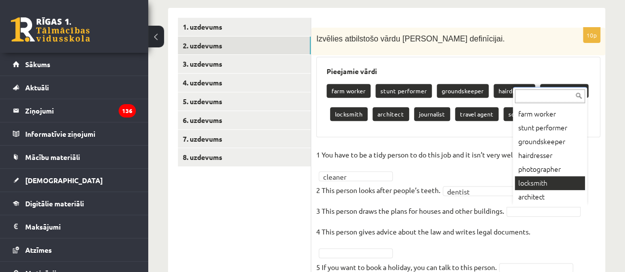
scroll to position [53, 0]
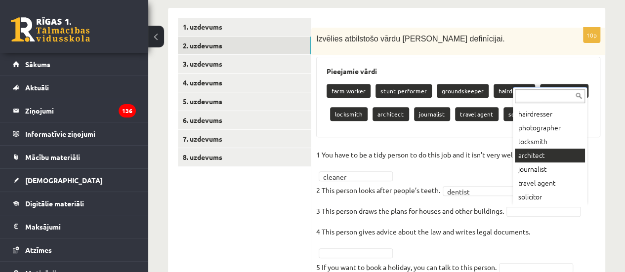
drag, startPoint x: 544, startPoint y: 155, endPoint x: 528, endPoint y: 151, distance: 16.3
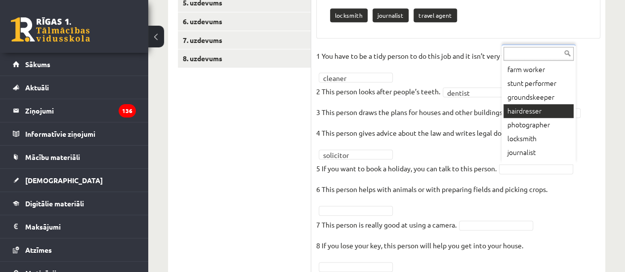
scroll to position [26, 0]
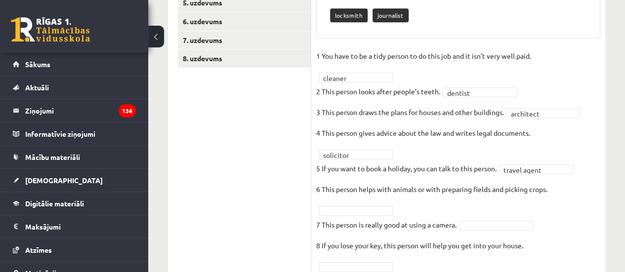
click at [337, 201] on fieldset "**********" at bounding box center [458, 181] width 284 height 267
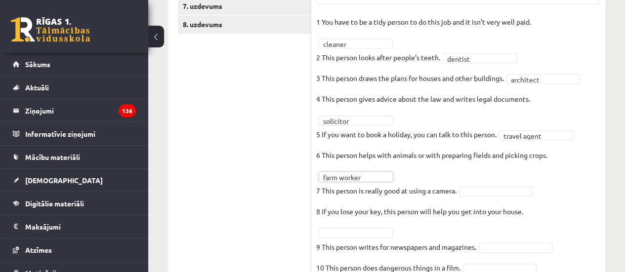
scroll to position [308, 0]
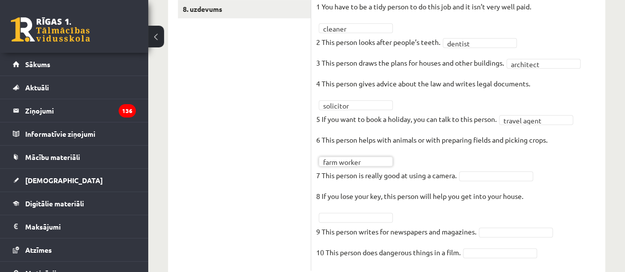
click at [484, 191] on p "8 If you lose your key, this person will help you get into your house." at bounding box center [419, 196] width 207 height 15
click at [494, 179] on fieldset "**********" at bounding box center [458, 132] width 284 height 267
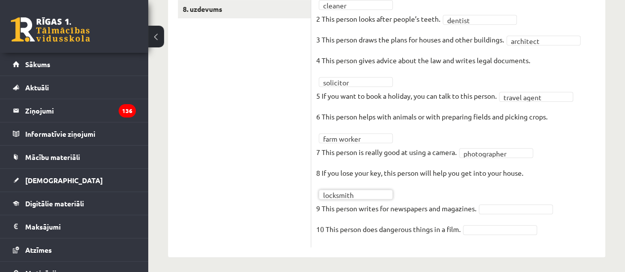
click at [342, 183] on fieldset "**********" at bounding box center [458, 109] width 284 height 267
click at [341, 187] on fieldset "**********" at bounding box center [458, 109] width 284 height 267
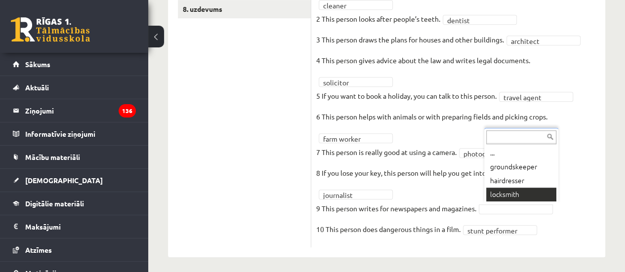
drag, startPoint x: 336, startPoint y: 189, endPoint x: 325, endPoint y: 150, distance: 40.5
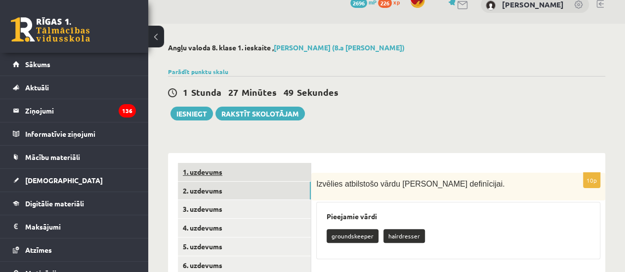
scroll to position [11, 0]
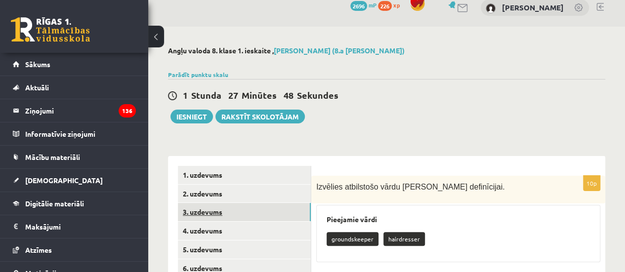
click at [212, 215] on link "3. uzdevums" at bounding box center [244, 212] width 133 height 18
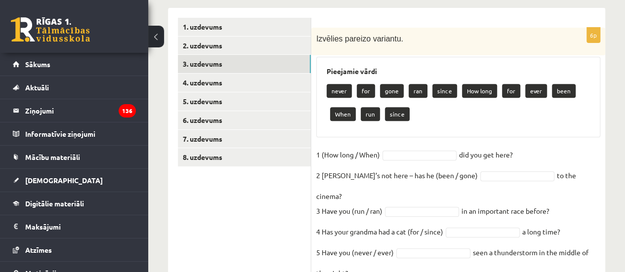
scroll to position [206, 0]
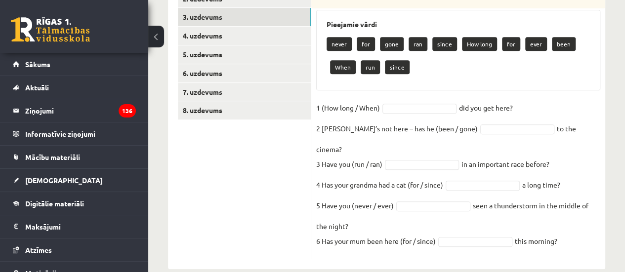
drag, startPoint x: 316, startPoint y: 34, endPoint x: 632, endPoint y: 295, distance: 410.1
copy div "Izvēlies pareizo variantu. Pieejamie vārdi never for gone ran since How long fo…"
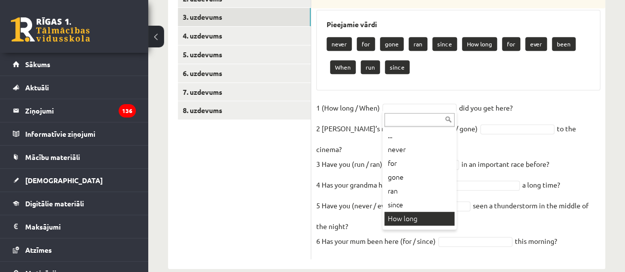
scroll to position [12, 0]
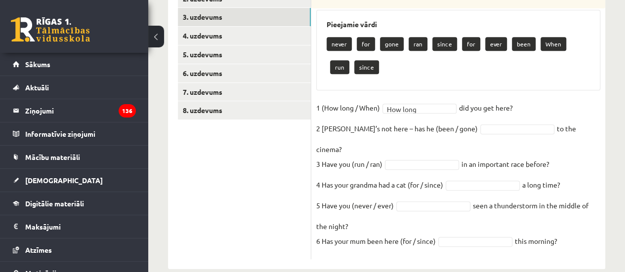
click at [486, 113] on fieldset "1 (How long / When) How long ******** did you get here?   2 Sam’s not here – ha…" at bounding box center [458, 177] width 284 height 154
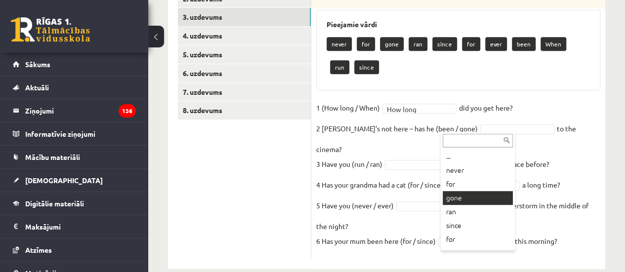
scroll to position [183, 0]
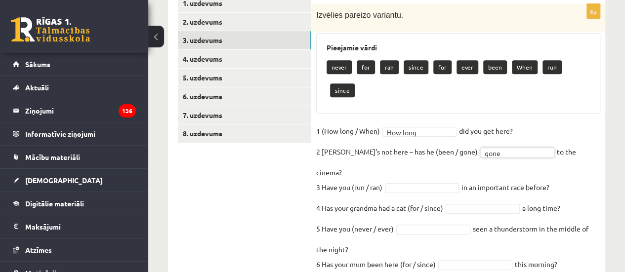
click at [414, 141] on fieldset "1 (How long / When) How long ******** did you get here?   2 Sam’s not here – ha…" at bounding box center [458, 200] width 284 height 154
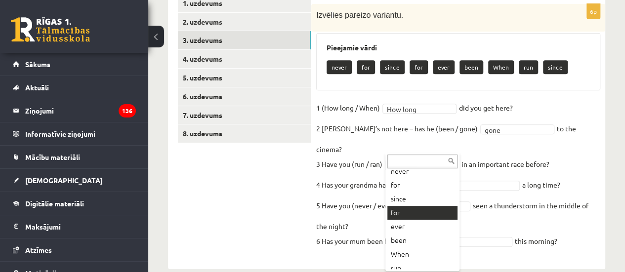
scroll to position [40, 0]
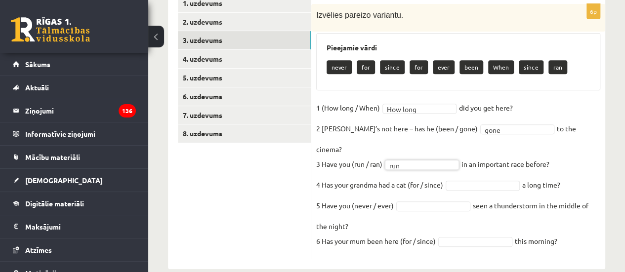
drag, startPoint x: 490, startPoint y: 167, endPoint x: 485, endPoint y: 166, distance: 5.0
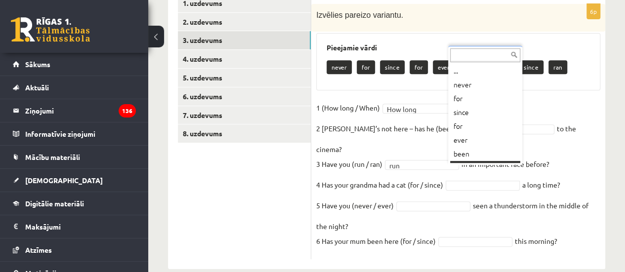
scroll to position [12, 0]
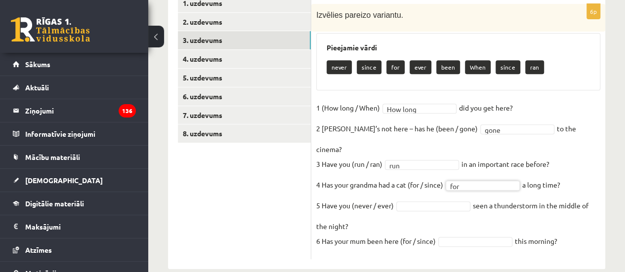
click at [435, 182] on fieldset "1 (How long / When) How long ******** did you get here?   2 Sam’s not here – ha…" at bounding box center [458, 177] width 284 height 154
click at [464, 220] on fieldset "1 (How long / When) How long ******** did you get here?   2 Sam’s not here – ha…" at bounding box center [458, 177] width 284 height 154
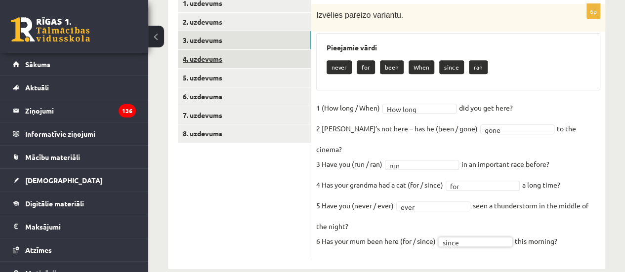
click at [274, 51] on link "4. uzdevums" at bounding box center [244, 59] width 133 height 18
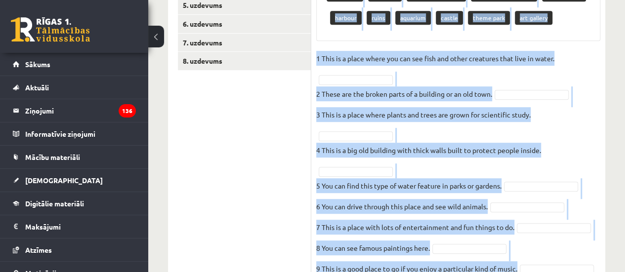
scroll to position [349, 0]
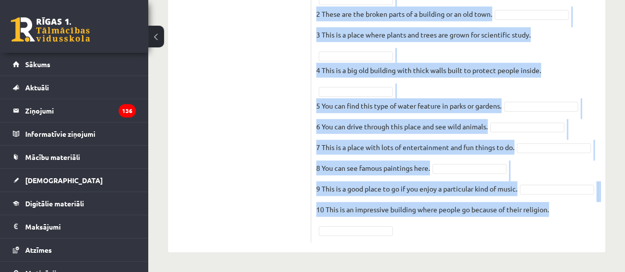
drag, startPoint x: 315, startPoint y: 60, endPoint x: 632, endPoint y: 295, distance: 394.6
copy div "Izvēlies atbilstošo vārdu. Pieejamie vārdi cathedral fountain botanical gardens…"
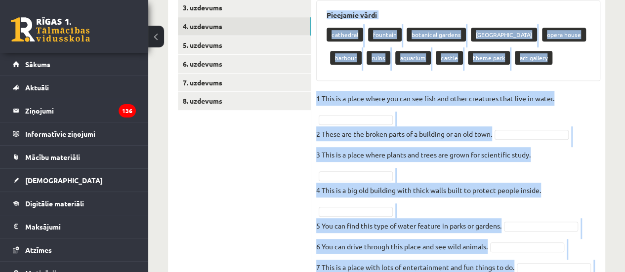
scroll to position [201, 0]
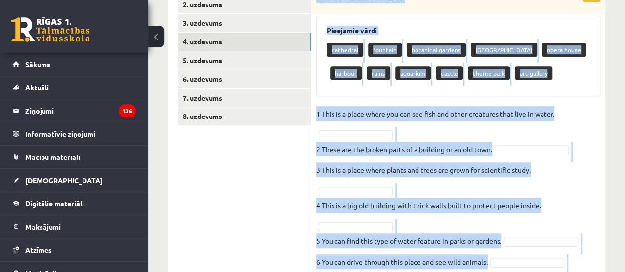
click at [446, 172] on p "3 This is a place where plants and trees are grown for scientific study." at bounding box center [423, 169] width 214 height 15
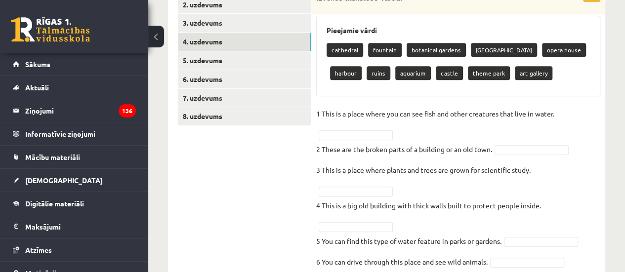
click at [354, 126] on fieldset "1 This is a place where you can see fish and other creatures that live in water…" at bounding box center [458, 239] width 284 height 267
click at [349, 127] on fieldset "1 This is a place where you can see fish and other creatures that live in water…" at bounding box center [458, 239] width 284 height 267
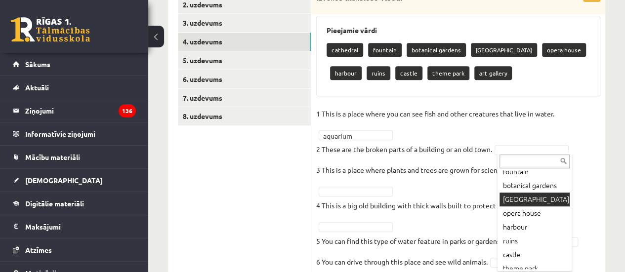
scroll to position [53, 0]
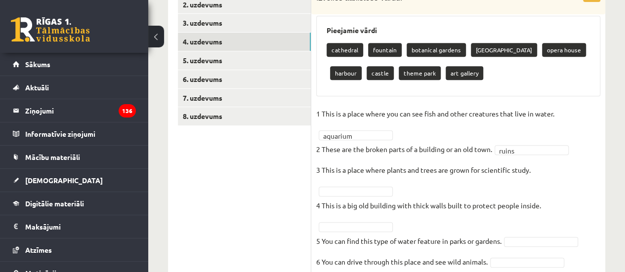
click at [377, 201] on p "4 This is a big old building with thick walls built to protect people inside." at bounding box center [428, 205] width 225 height 15
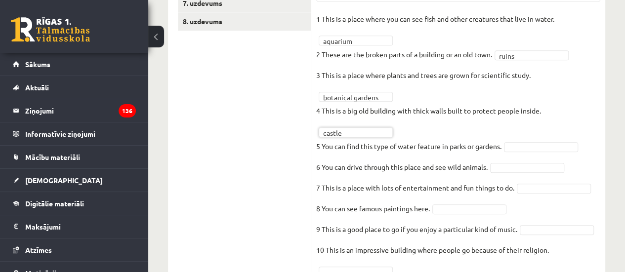
scroll to position [299, 0]
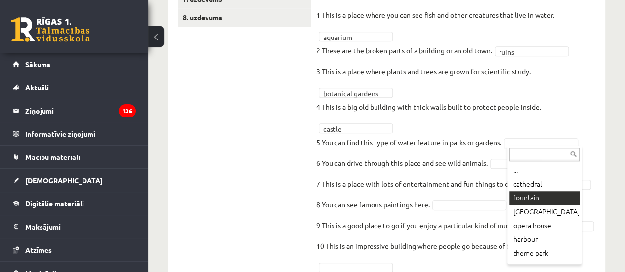
drag, startPoint x: 529, startPoint y: 202, endPoint x: 504, endPoint y: 182, distance: 32.7
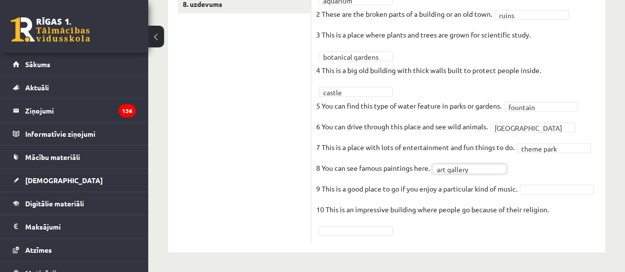
scroll to position [325, 0]
click at [563, 227] on fieldset "**********" at bounding box center [458, 104] width 284 height 267
click at [563, 217] on fieldset "**********" at bounding box center [458, 104] width 284 height 267
click at [564, 204] on fieldset "**********" at bounding box center [458, 104] width 284 height 267
drag, startPoint x: 402, startPoint y: 218, endPoint x: 369, endPoint y: 232, distance: 35.2
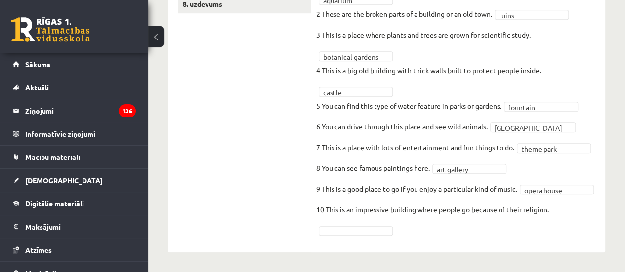
click at [394, 221] on fieldset "**********" at bounding box center [458, 104] width 284 height 267
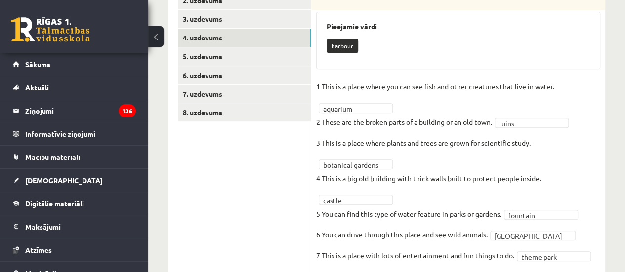
scroll to position [177, 0]
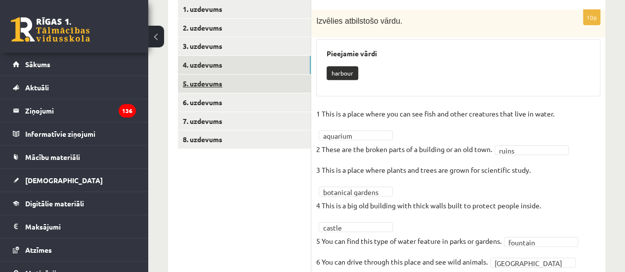
click at [247, 80] on link "5. uzdevums" at bounding box center [244, 84] width 133 height 18
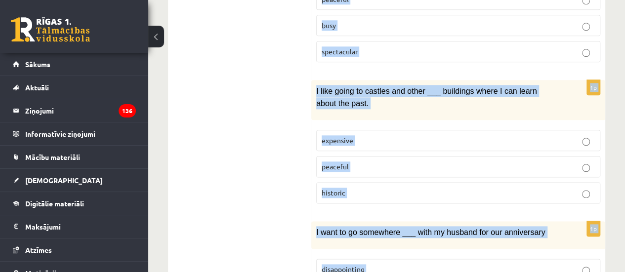
scroll to position [614, 0]
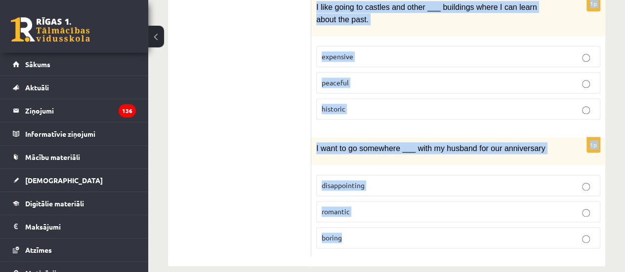
drag, startPoint x: 313, startPoint y: 66, endPoint x: 630, endPoint y: 290, distance: 388.0
copy form "When I’m on holiday, I prefer going to places where the locals go rather than _…"
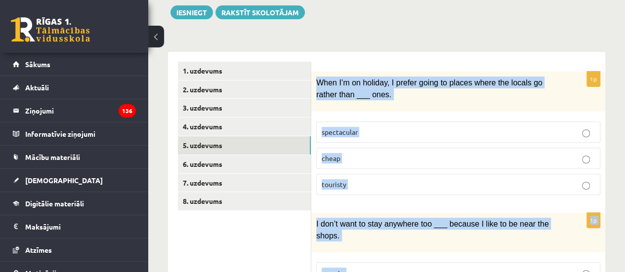
scroll to position [71, 0]
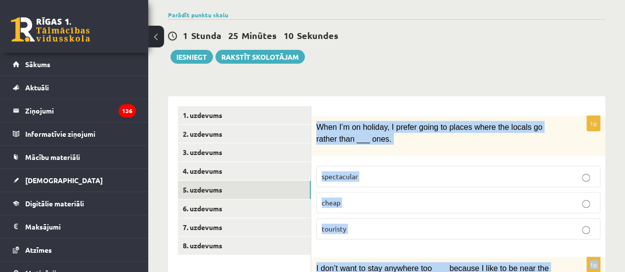
click at [343, 123] on span "When I’m on holiday, I prefer going to places where the locals go rather than _…" at bounding box center [429, 133] width 226 height 20
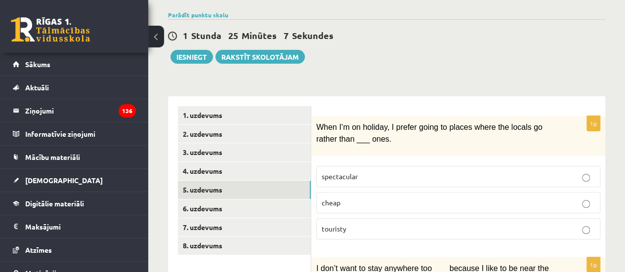
click at [379, 219] on label "touristy" at bounding box center [458, 228] width 284 height 21
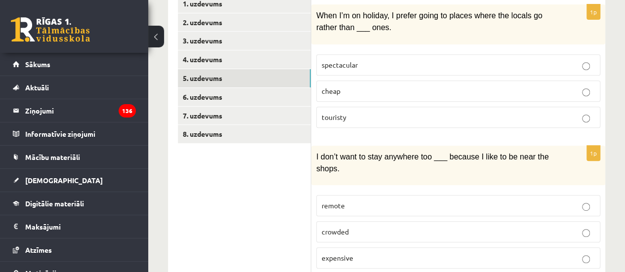
scroll to position [219, 0]
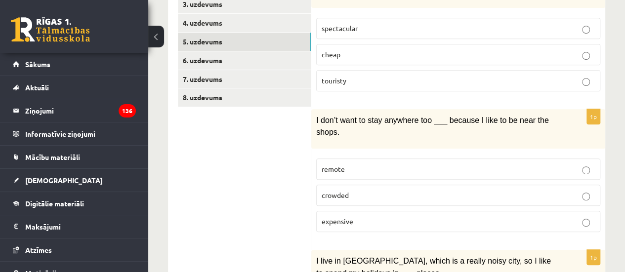
click at [346, 164] on p "remote" at bounding box center [458, 169] width 273 height 10
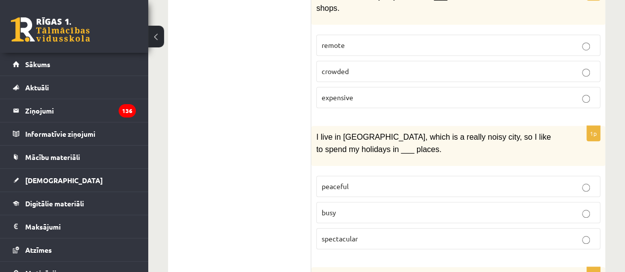
scroll to position [417, 0]
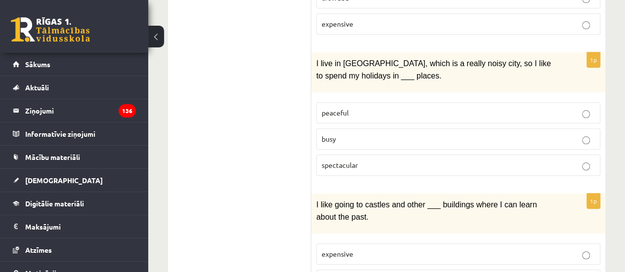
click at [384, 102] on label "peaceful" at bounding box center [458, 112] width 284 height 21
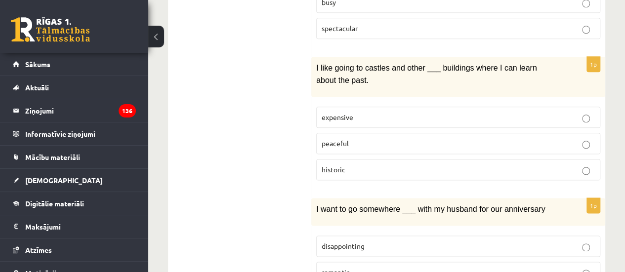
scroll to position [565, 0]
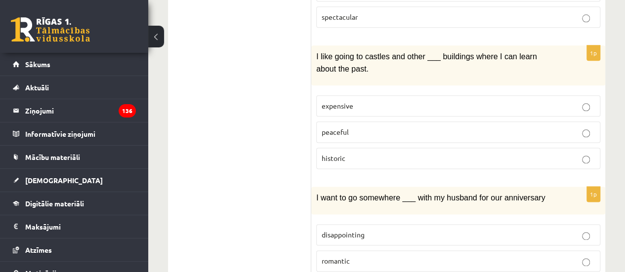
click at [362, 127] on p "peaceful" at bounding box center [458, 132] width 273 height 10
click at [349, 153] on p "historic" at bounding box center [458, 158] width 273 height 10
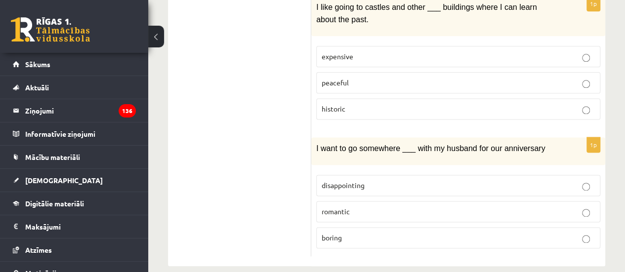
click at [339, 207] on span "romantic" at bounding box center [336, 211] width 28 height 9
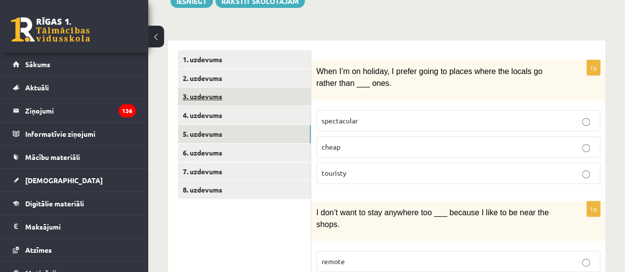
scroll to position [71, 0]
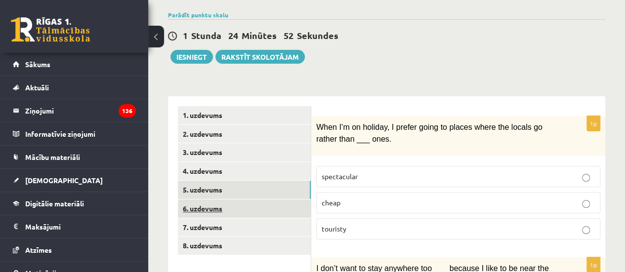
click at [211, 205] on link "6. uzdevums" at bounding box center [244, 209] width 133 height 18
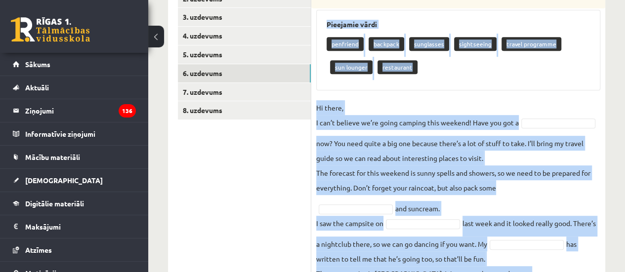
scroll to position [283, 0]
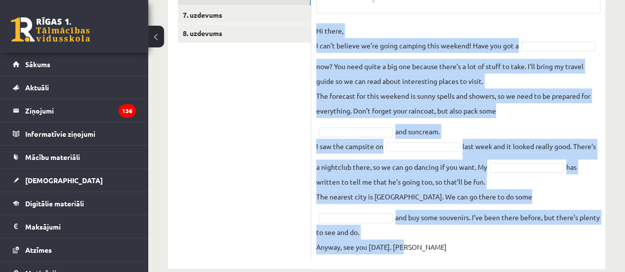
drag, startPoint x: 317, startPoint y: 126, endPoint x: 622, endPoint y: 295, distance: 348.6
click at [518, 246] on div "5p Izvēlies pareizo vārdu. Pieejamie vārdi penfriend backpack sunglasses sights…" at bounding box center [458, 76] width 294 height 385
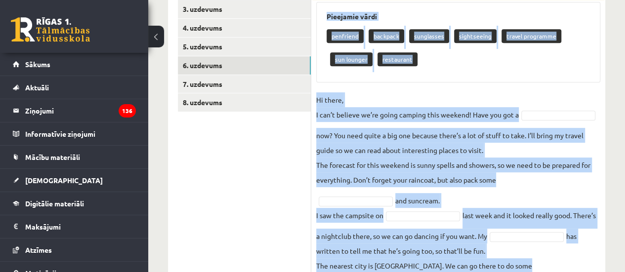
scroll to position [106, 0]
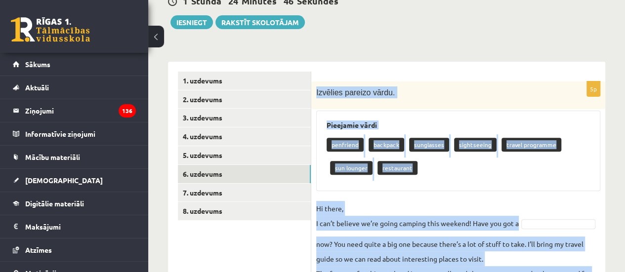
drag, startPoint x: 427, startPoint y: 233, endPoint x: 314, endPoint y: 87, distance: 184.7
click at [314, 87] on div "5p Izvēlies pareizo vārdu. Pieejamie vārdi penfriend backpack sunglasses sights…" at bounding box center [458, 259] width 294 height 356
copy div "Izvēlies pareizo vārdu. Pieejamie vārdi penfriend backpack sunglasses sightseei…"
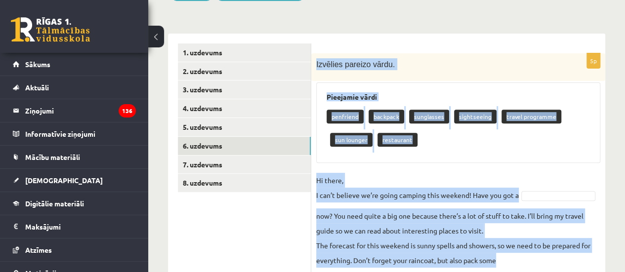
scroll to position [155, 0]
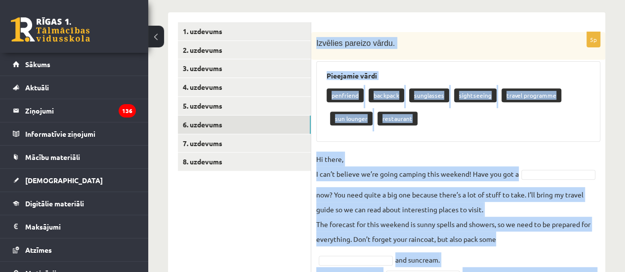
click at [465, 177] on p "Hi there, I can’t believe we’re going camping this weekend! Have you got a" at bounding box center [417, 167] width 202 height 30
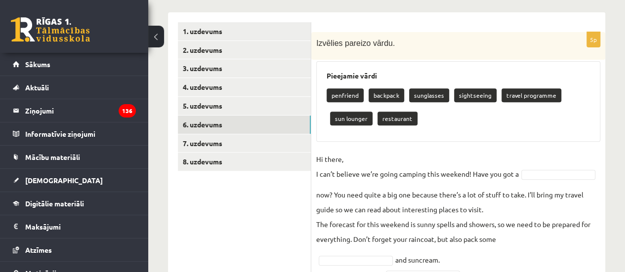
click at [515, 171] on p "Hi there, I can’t believe we’re going camping this weekend! Have you got a" at bounding box center [417, 167] width 202 height 30
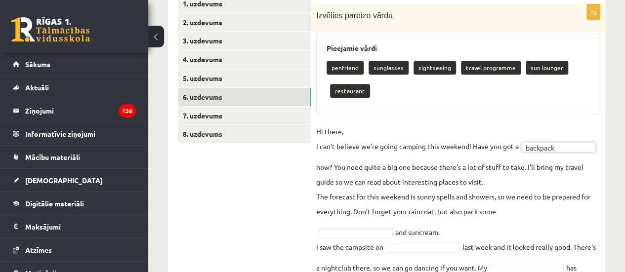
scroll to position [204, 0]
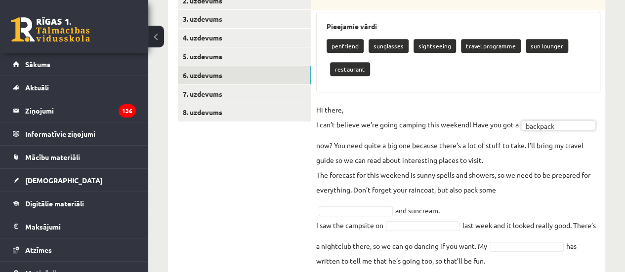
click at [460, 164] on fieldset "Hi there, I can’t believe we’re going camping this weekend! Have you got a back…" at bounding box center [458, 217] width 284 height 231
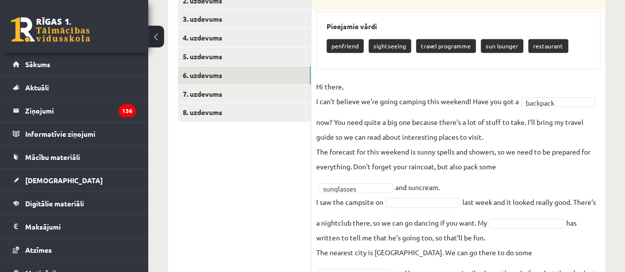
click at [427, 206] on fieldset "**********" at bounding box center [458, 194] width 284 height 231
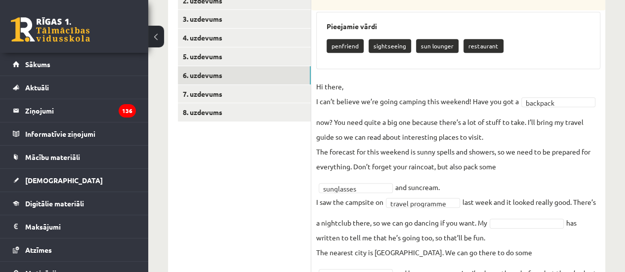
click at [511, 227] on fieldset "**********" at bounding box center [458, 194] width 284 height 231
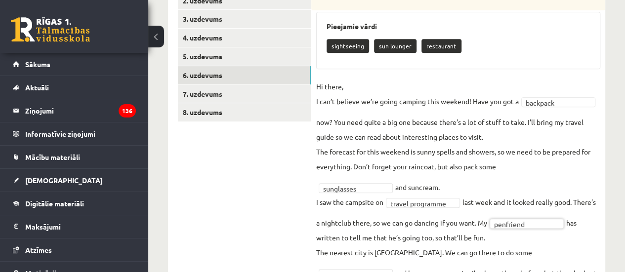
scroll to position [254, 0]
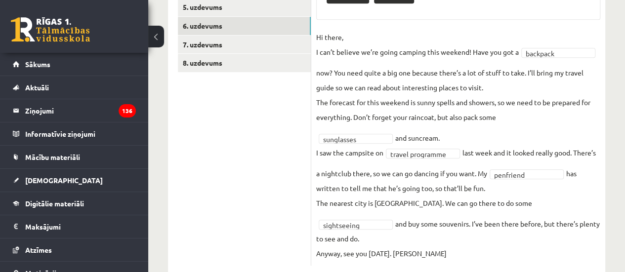
drag, startPoint x: 395, startPoint y: 210, endPoint x: 372, endPoint y: 211, distance: 23.3
click at [391, 211] on fieldset "**********" at bounding box center [458, 145] width 284 height 231
click at [372, 211] on fieldset "**********" at bounding box center [458, 145] width 284 height 231
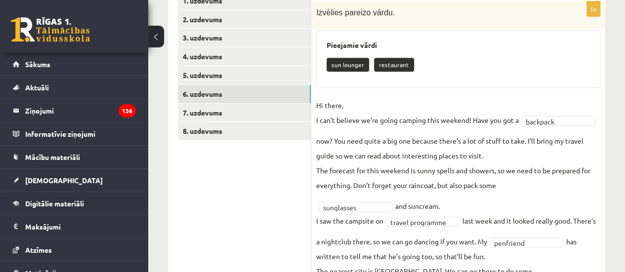
scroll to position [106, 0]
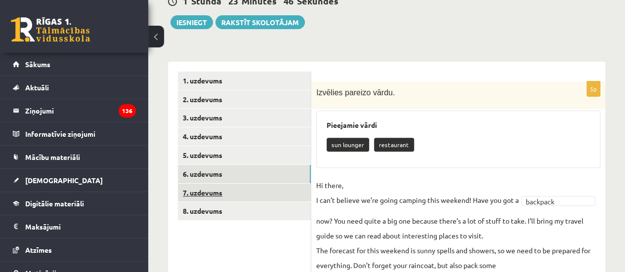
click at [241, 200] on link "7. uzdevums" at bounding box center [244, 193] width 133 height 18
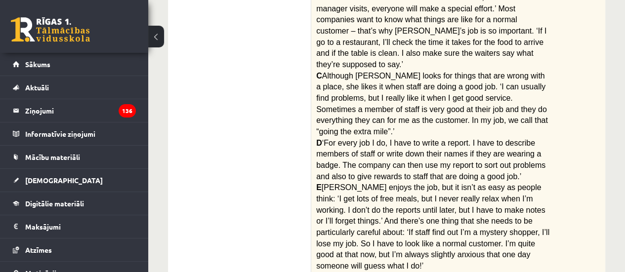
scroll to position [589, 0]
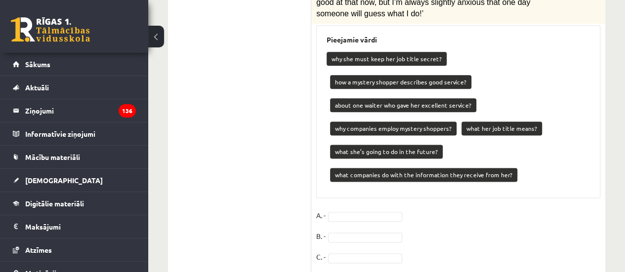
drag, startPoint x: 311, startPoint y: 84, endPoint x: 563, endPoint y: 253, distance: 304.4
click at [500, 116] on div "Pieejamie vārdi why she must keep her job title secret? how a mystery shopper d…" at bounding box center [458, 111] width 284 height 173
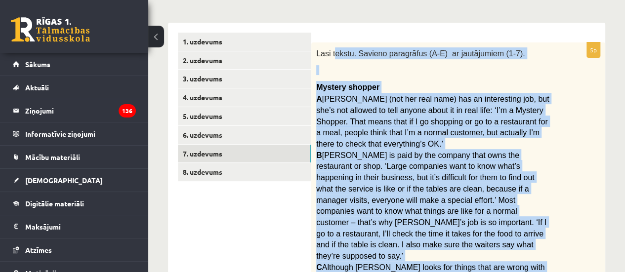
scroll to position [144, 0]
drag, startPoint x: 505, startPoint y: 103, endPoint x: 315, endPoint y: 55, distance: 195.6
copy div "Lasi tekstu. Savieno paragrāfus (A-E) ar jautājumiem (1-7). Mystery shopper A R…"
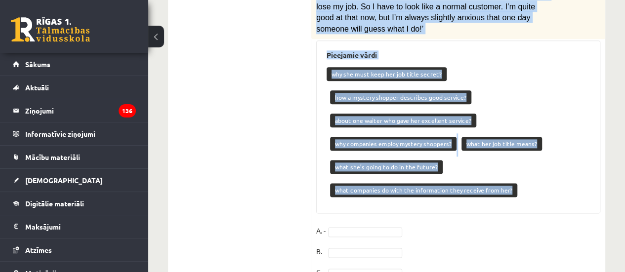
scroll to position [589, 0]
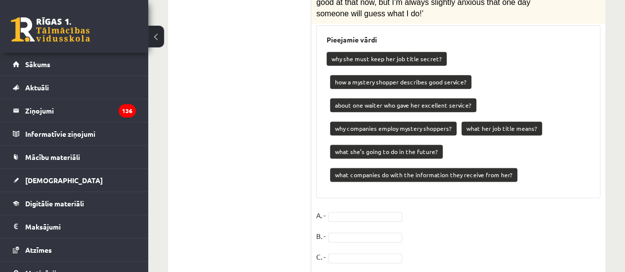
click at [350, 208] on fieldset "A. - B. - C. - D. - E. -" at bounding box center [458, 260] width 284 height 104
click at [384, 208] on fieldset "A. - B. - C. - D. - E. -" at bounding box center [458, 260] width 284 height 104
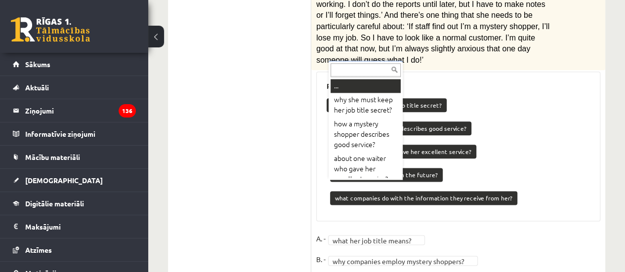
scroll to position [29, 0]
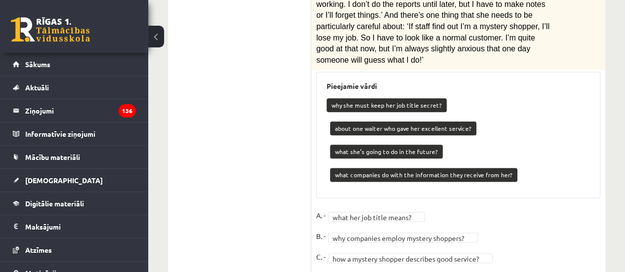
click at [349, 208] on fieldset "**********" at bounding box center [458, 260] width 284 height 104
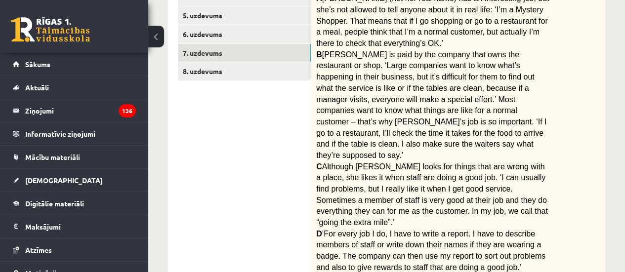
scroll to position [150, 0]
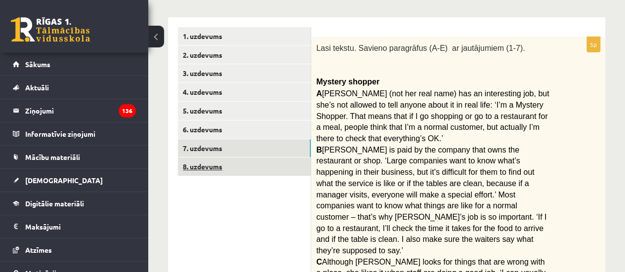
click at [226, 173] on link "8. uzdevums" at bounding box center [244, 167] width 133 height 18
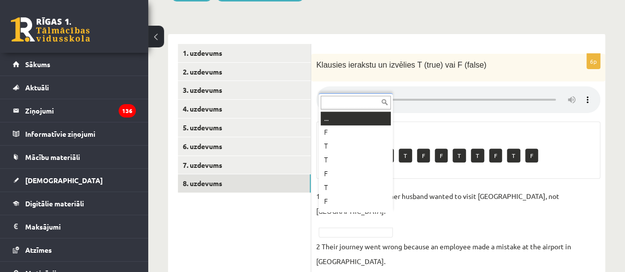
scroll to position [12, 0]
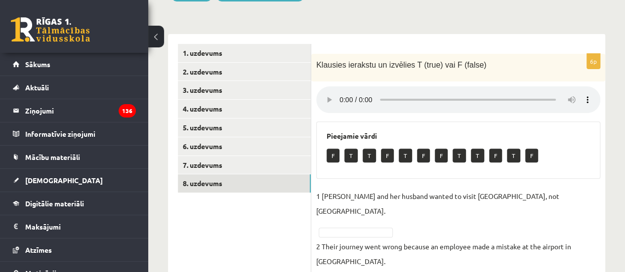
click at [326, 129] on div "Pieejamie vārdi F T T F T F F T T F T F" at bounding box center [458, 149] width 284 height 57
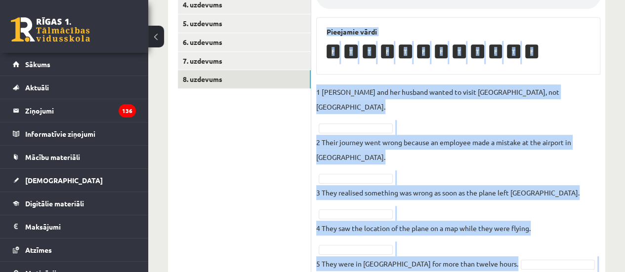
scroll to position [282, 0]
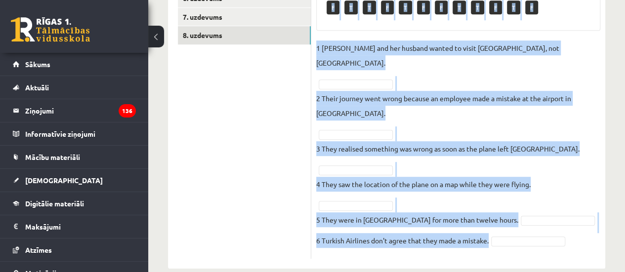
drag, startPoint x: 312, startPoint y: 60, endPoint x: 576, endPoint y: 295, distance: 353.6
copy div "Klausies ierakstu un izvēlies T (true) vai F (false) Pieejamie vārdi F T T F T …"
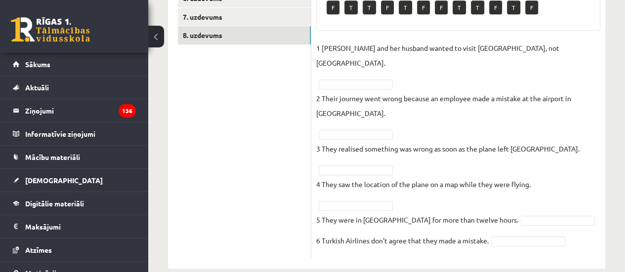
click at [270, 162] on ul "1. uzdevums 2. uzdevums 3. uzdevums 4. uzdevums 5. uzdevums 6. uzdevums 7. uzde…" at bounding box center [244, 77] width 133 height 363
drag, startPoint x: 358, startPoint y: 107, endPoint x: 351, endPoint y: 124, distance: 18.6
click at [358, 108] on fieldset "1 Sandy Valdivieso and her husband wanted to visit Africa, not Asia. F * 2 Thei…" at bounding box center [458, 146] width 284 height 213
click at [351, 124] on fieldset "1 Sandy Valdivieso and her husband wanted to visit Africa, not Asia. F * 2 Thei…" at bounding box center [458, 146] width 284 height 213
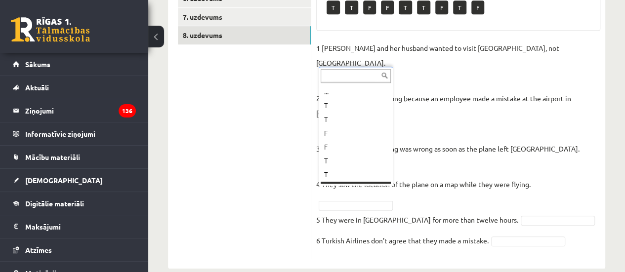
scroll to position [12, 0]
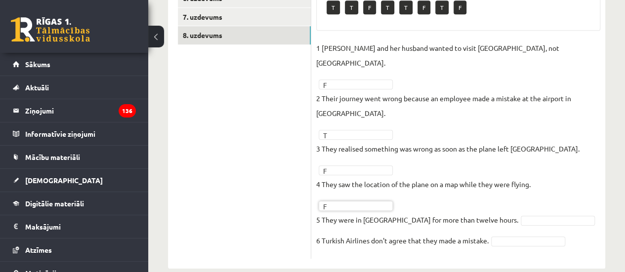
click at [510, 193] on fieldset "1 Sandy Valdivieso and her husband wanted to visit Africa, not Asia. F * 2 Thei…" at bounding box center [458, 146] width 284 height 213
drag, startPoint x: 506, startPoint y: 199, endPoint x: 503, endPoint y: 205, distance: 6.4
click at [514, 231] on fieldset "1 Sandy Valdivieso and her husband wanted to visit Africa, not Asia. F * 2 Thei…" at bounding box center [458, 146] width 284 height 213
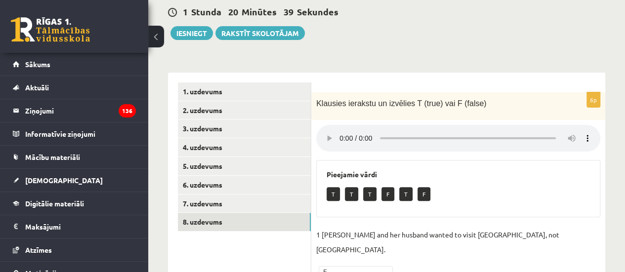
scroll to position [0, 0]
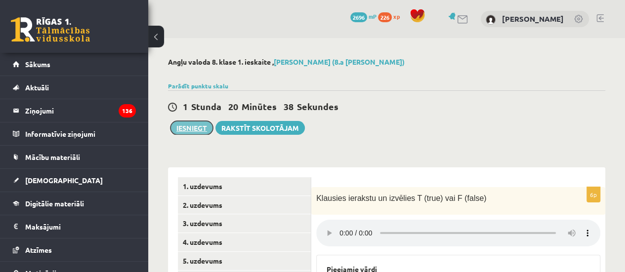
click at [192, 124] on button "Iesniegt" at bounding box center [191, 128] width 42 height 14
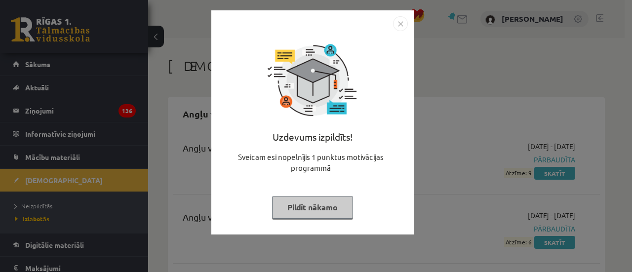
click at [318, 218] on div "Uzdevums izpildīts! Sveicam esi nopelnījis 1 punktus motivācijas programmā Pild…" at bounding box center [312, 130] width 191 height 198
click at [330, 197] on button "Pildīt nākamo" at bounding box center [312, 207] width 81 height 23
